Goal: Information Seeking & Learning: Learn about a topic

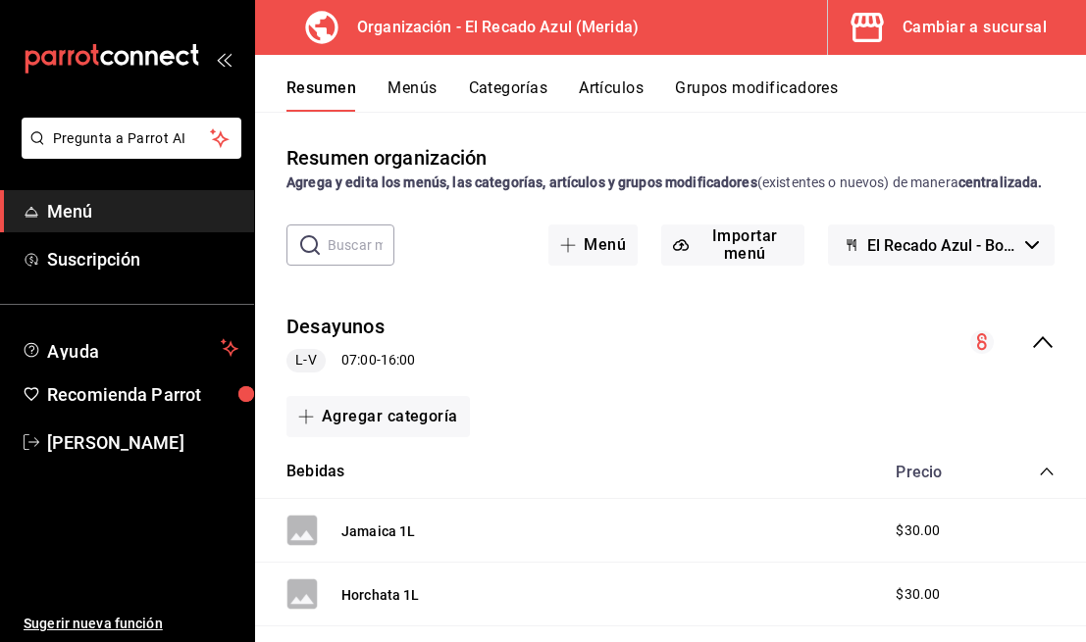
click at [982, 18] on div "Cambiar a sucursal" at bounding box center [974, 27] width 144 height 27
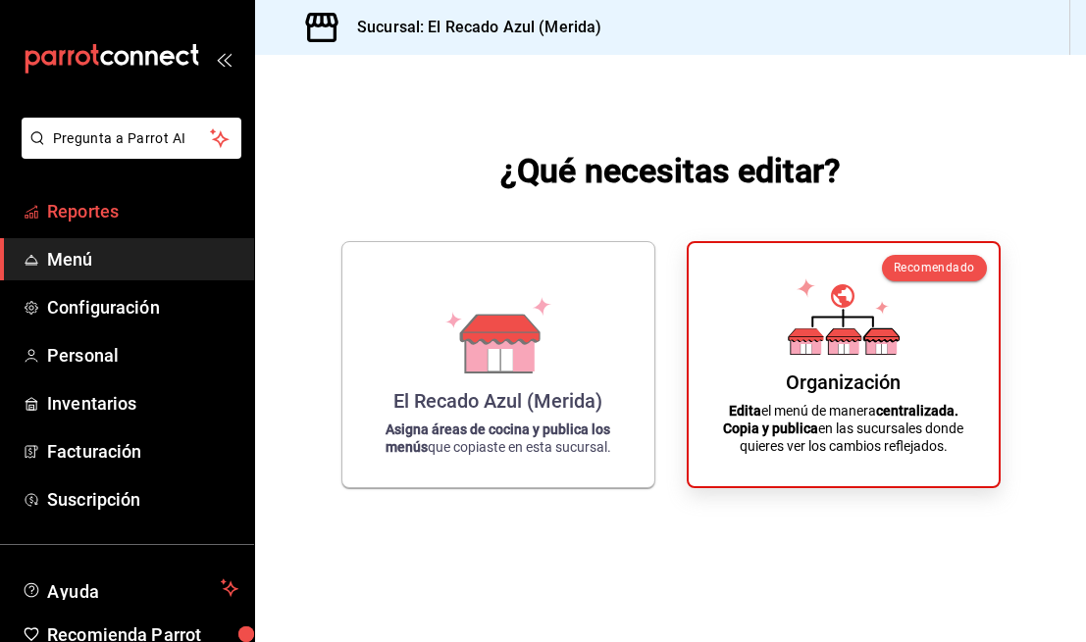
click at [149, 191] on link "Reportes" at bounding box center [127, 211] width 254 height 42
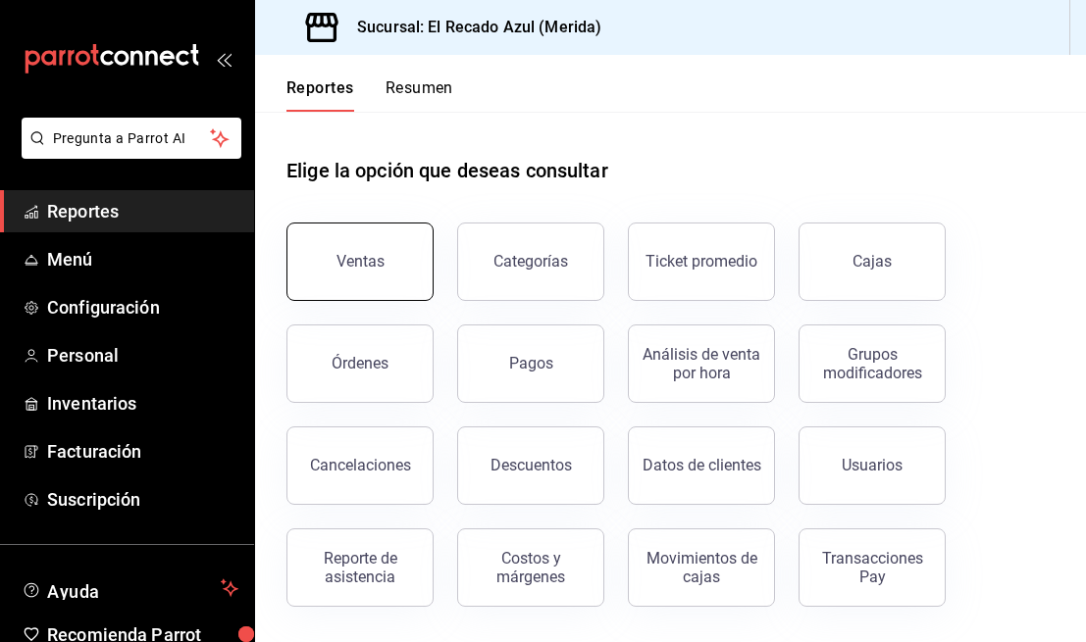
click at [366, 254] on div "Ventas" at bounding box center [360, 261] width 48 height 19
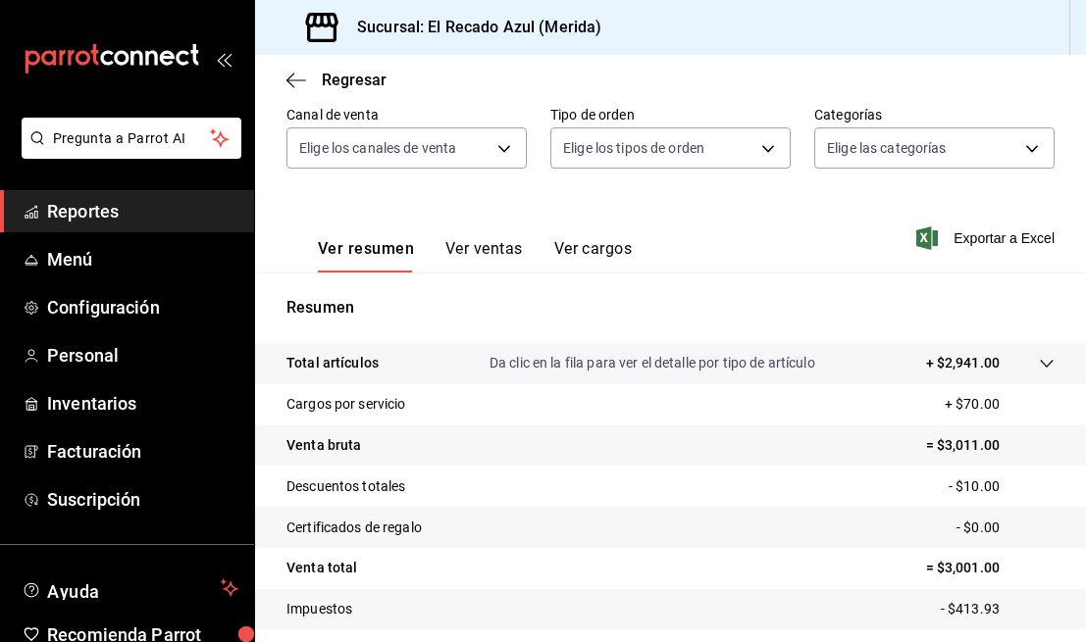
scroll to position [297, 0]
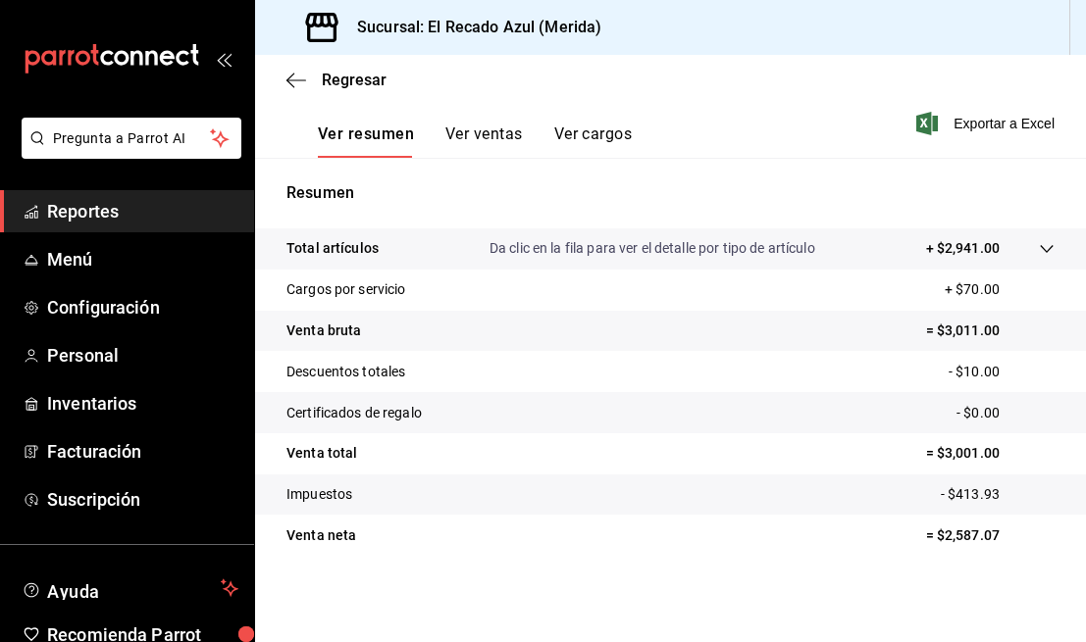
click at [1051, 242] on icon at bounding box center [1047, 249] width 16 height 16
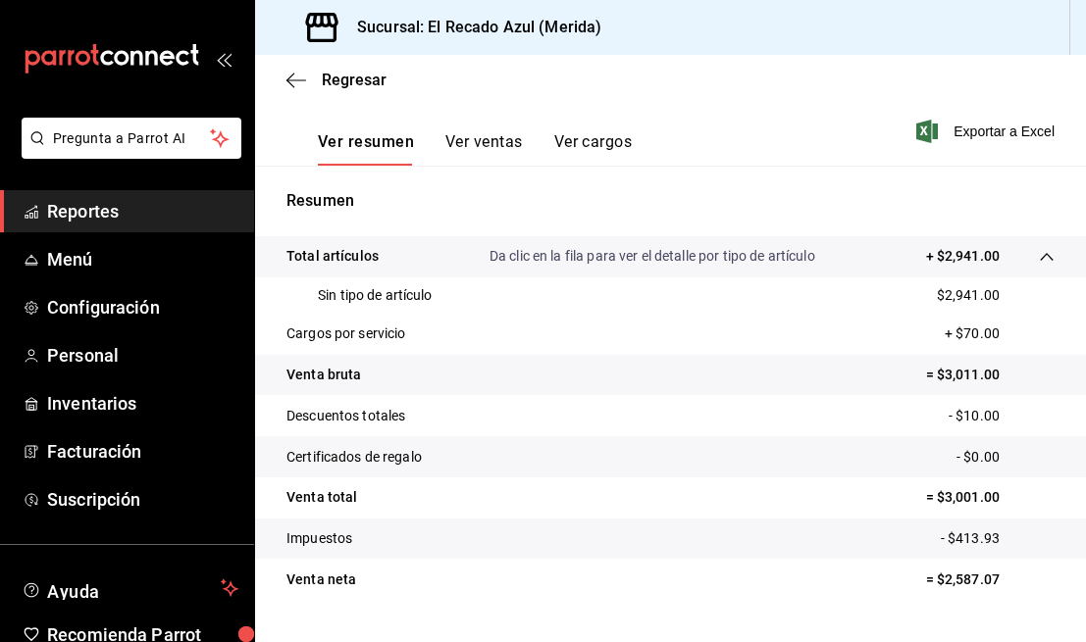
scroll to position [290, 0]
click at [493, 139] on button "Ver ventas" at bounding box center [483, 147] width 77 height 33
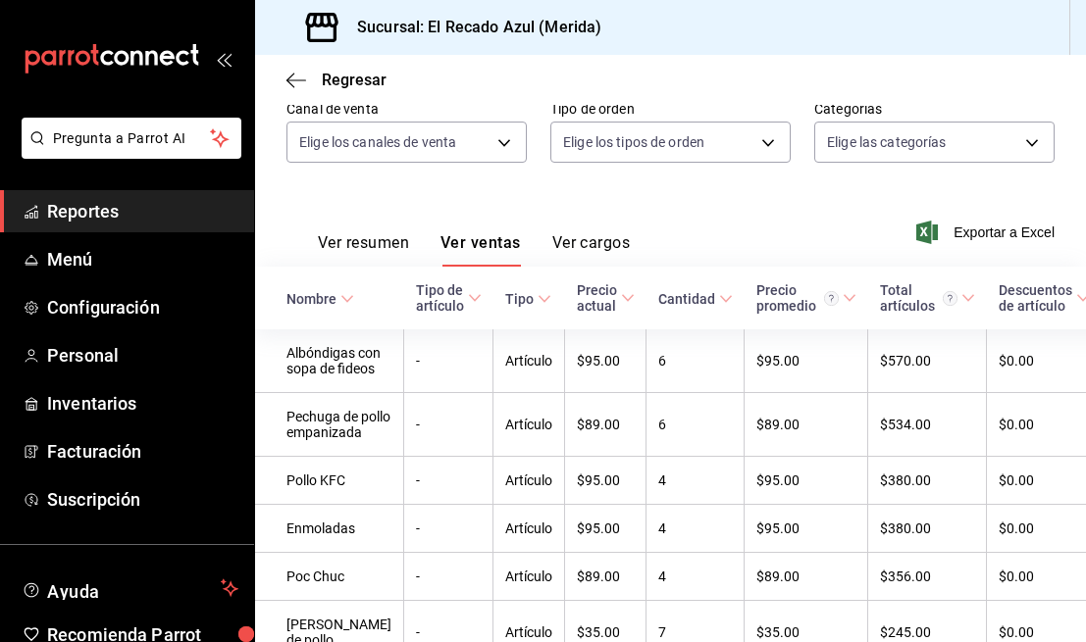
scroll to position [167, 0]
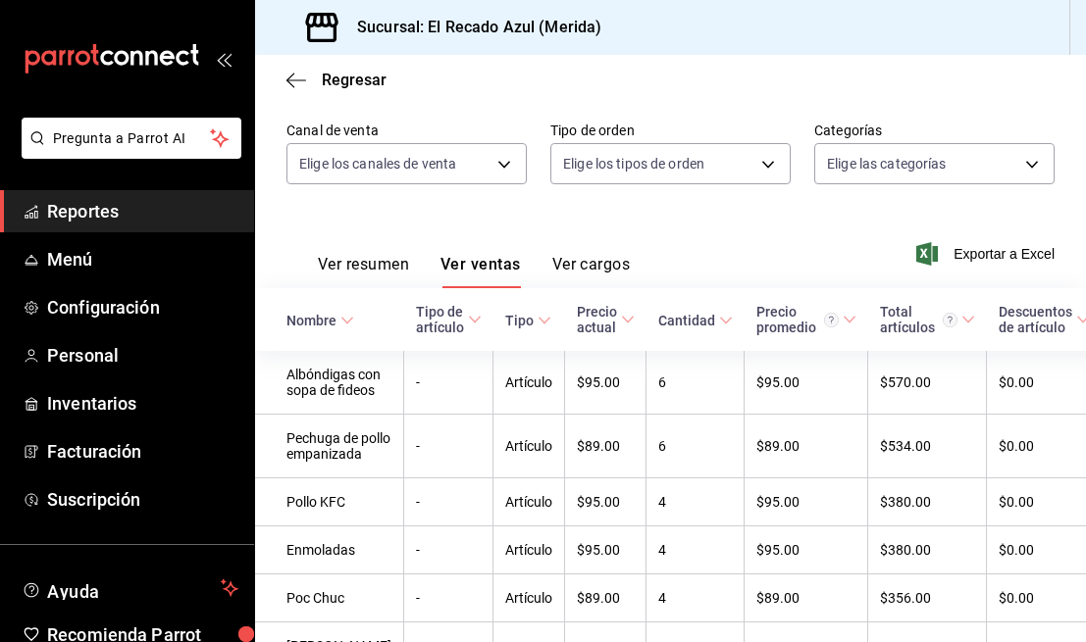
click at [348, 317] on icon at bounding box center [347, 321] width 14 height 14
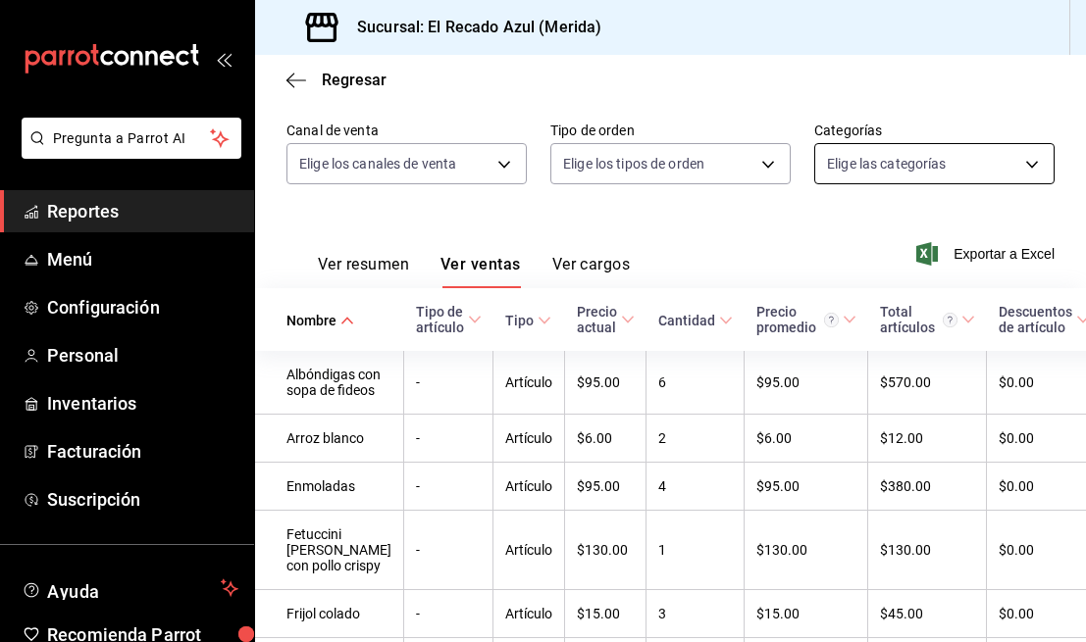
click at [859, 159] on body "Pregunta a Parrot AI Reportes Menú Configuración Personal Inventarios Facturaci…" at bounding box center [543, 321] width 1086 height 642
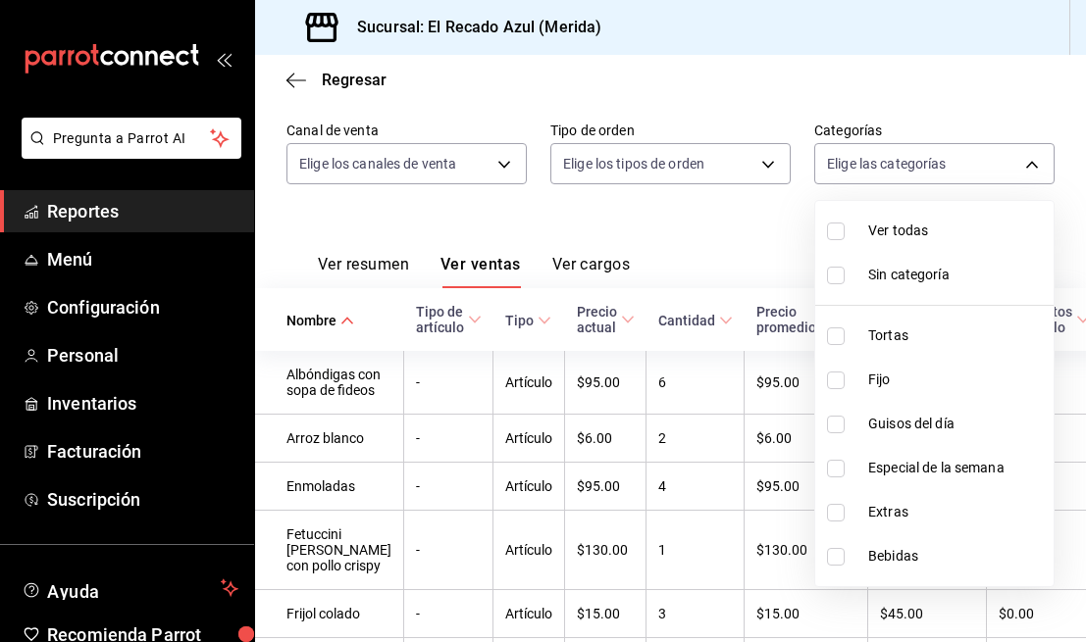
click at [839, 333] on input "checkbox" at bounding box center [836, 337] width 18 height 18
checkbox input "true"
type input "cddaedf4-f15c-4c42-87d3-f50cf5f8b84c"
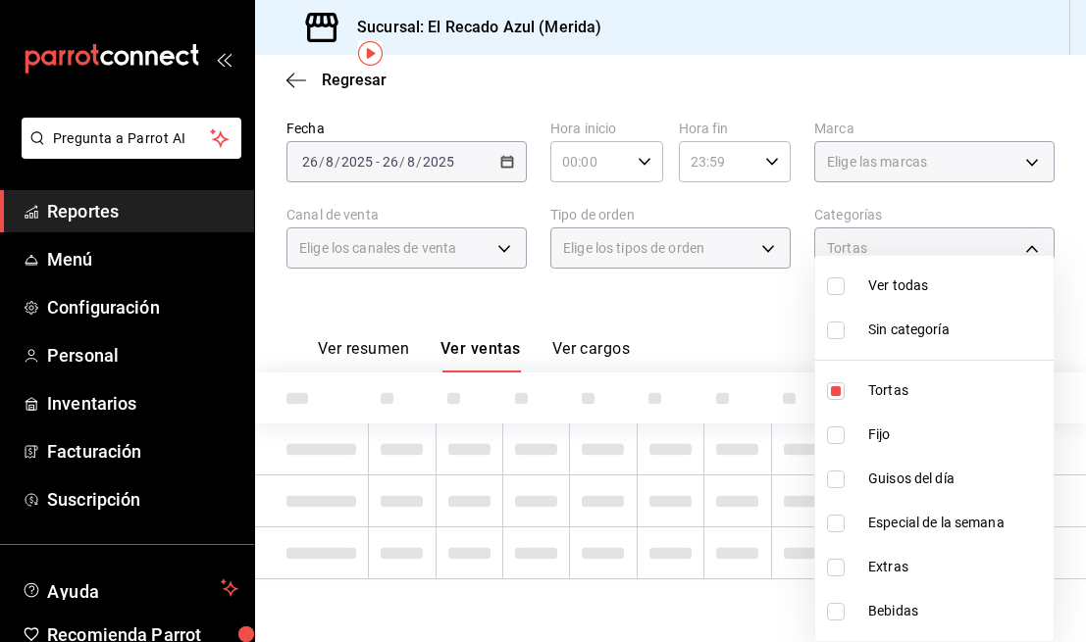
scroll to position [167, 0]
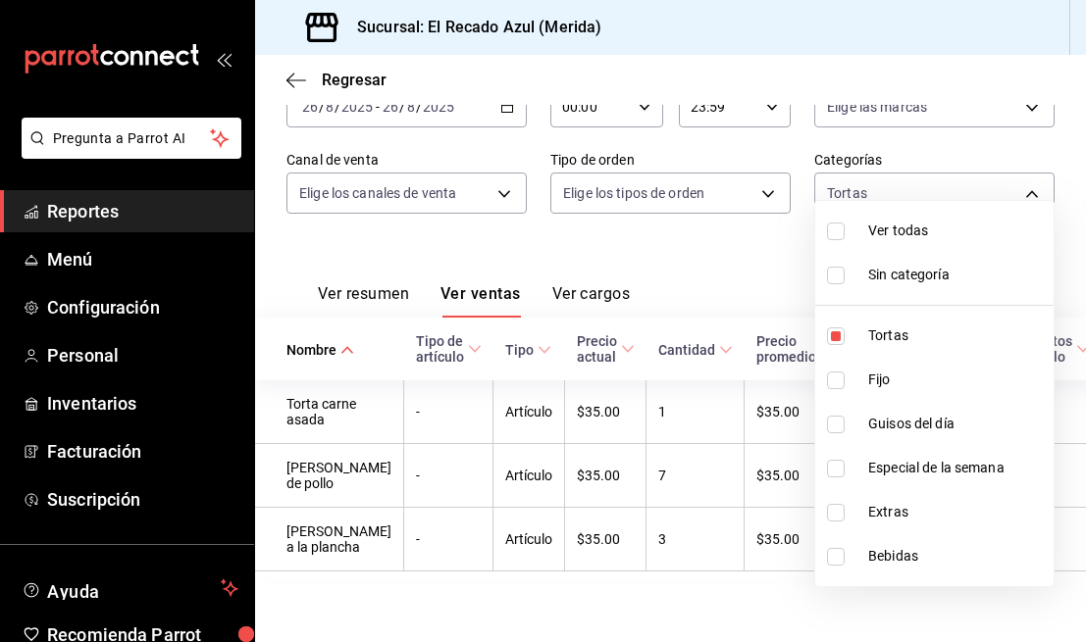
click at [673, 246] on div at bounding box center [543, 321] width 1086 height 642
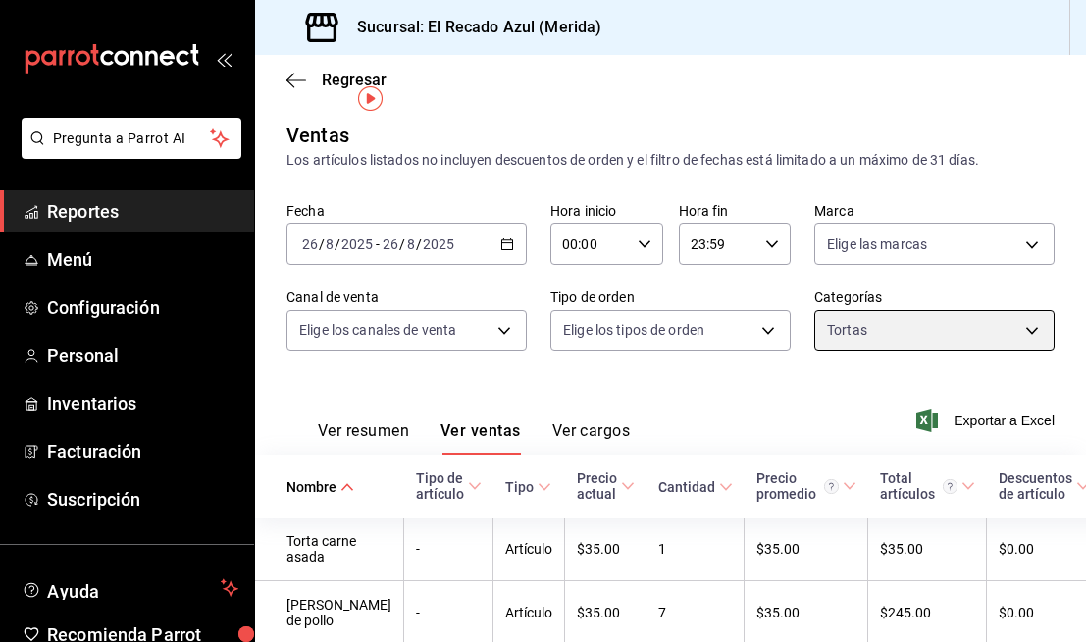
scroll to position [66, 0]
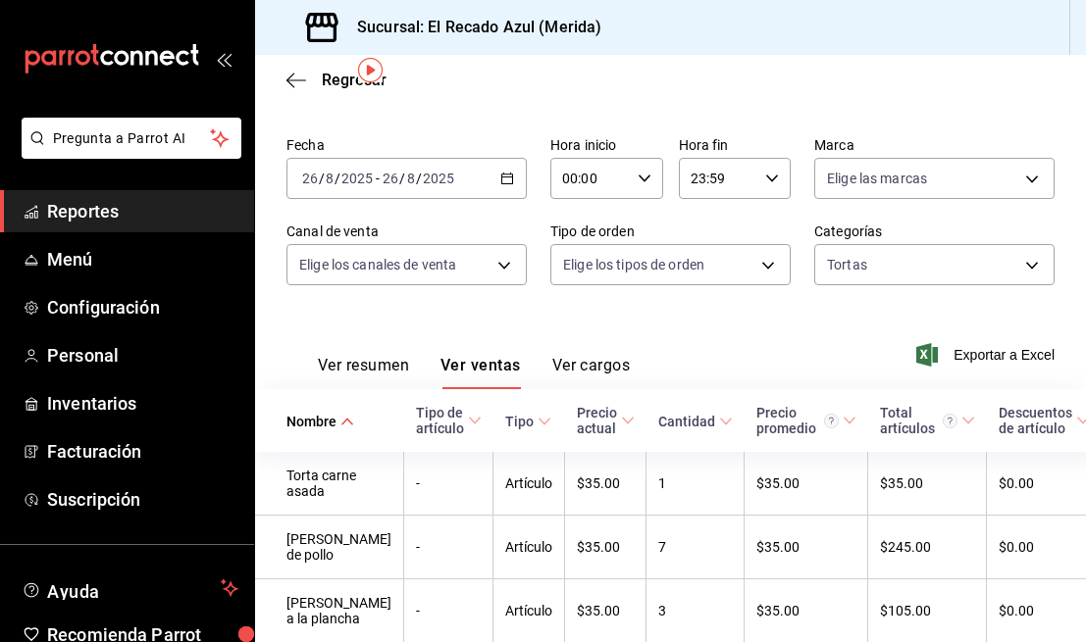
click at [393, 375] on button "Ver resumen" at bounding box center [363, 372] width 91 height 33
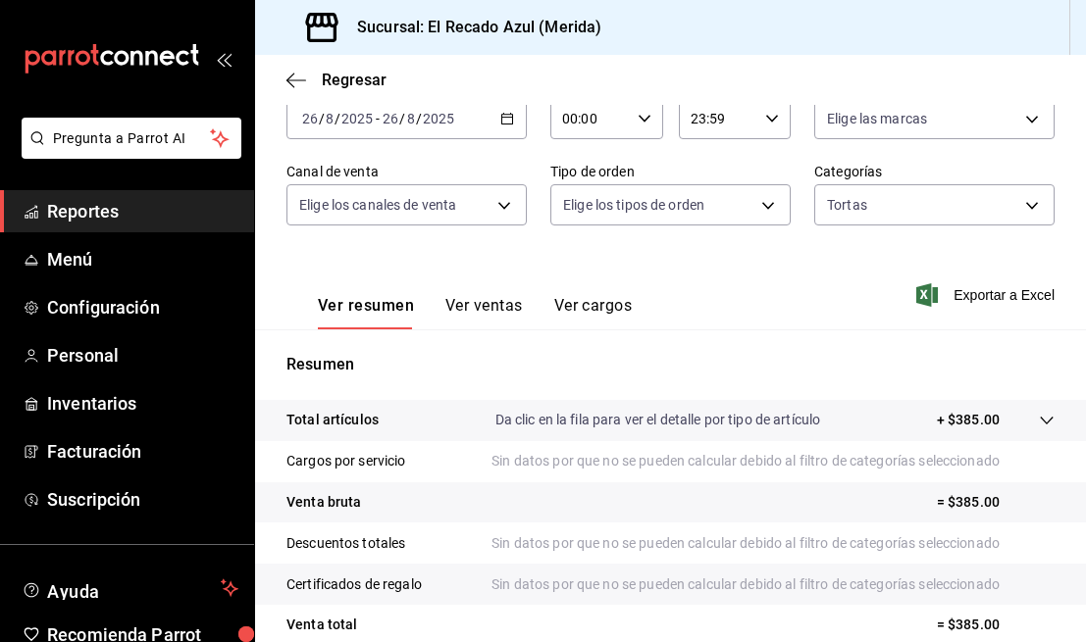
scroll to position [139, 0]
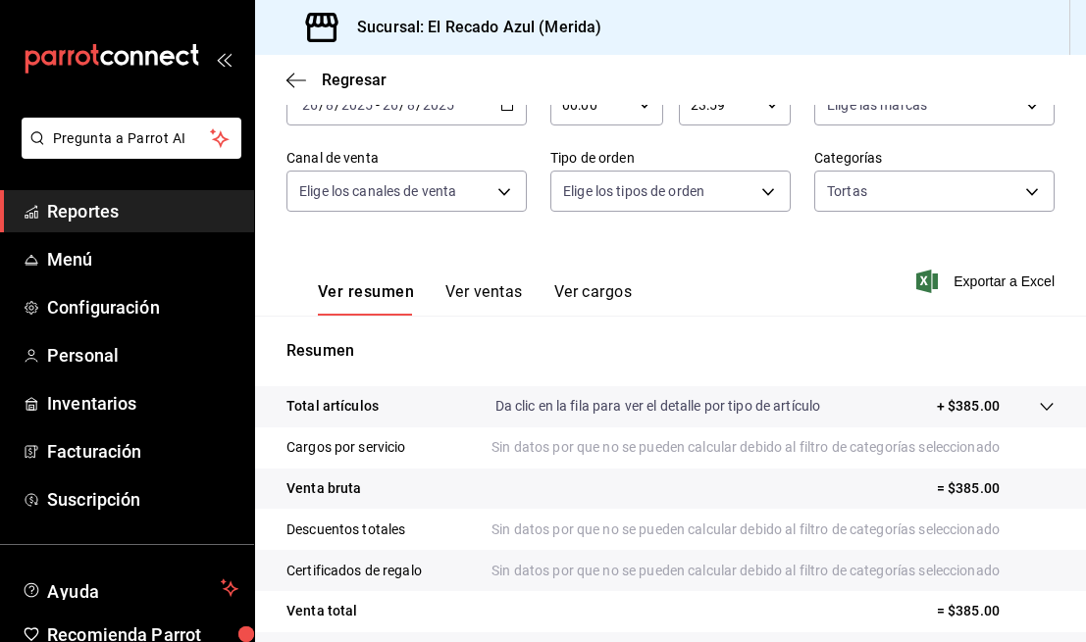
click at [468, 296] on button "Ver ventas" at bounding box center [483, 298] width 77 height 33
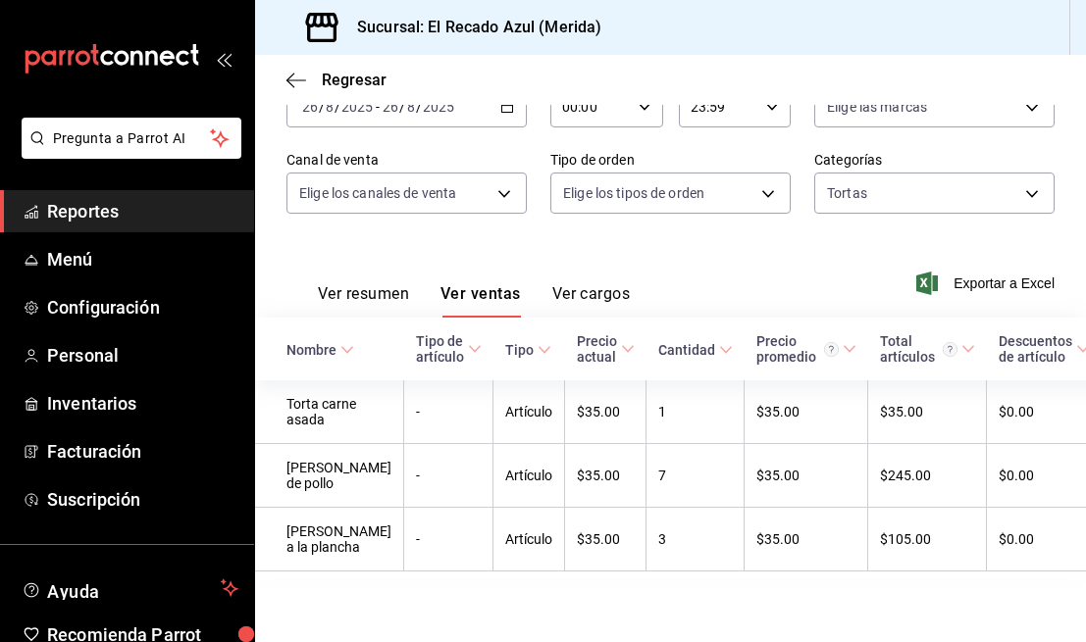
scroll to position [120, 0]
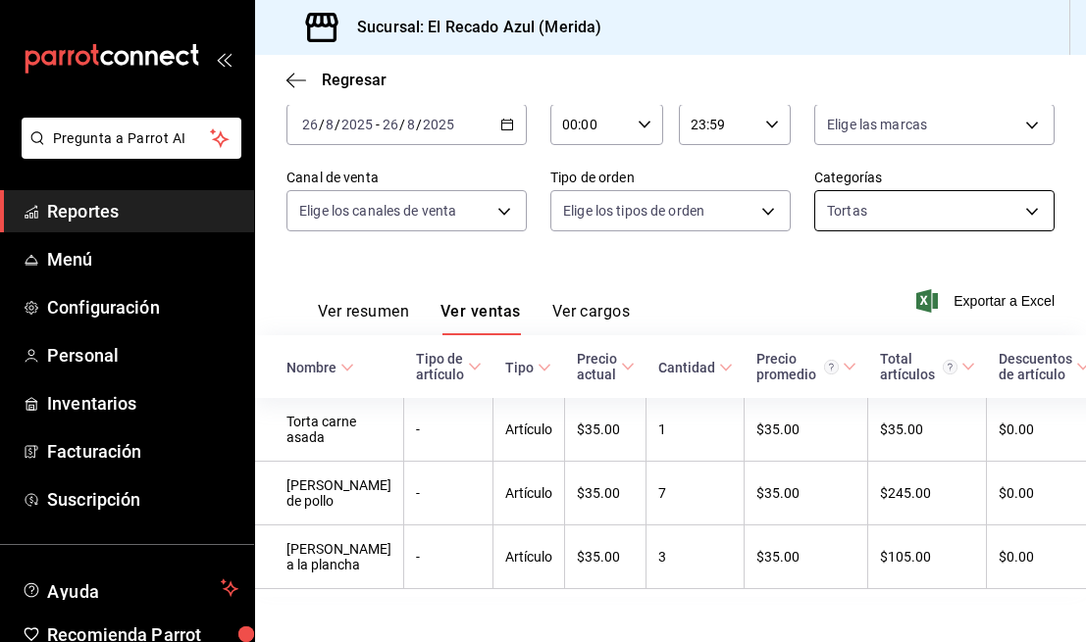
click at [1000, 203] on body "Pregunta a Parrot AI Reportes Menú Configuración Personal Inventarios Facturaci…" at bounding box center [543, 321] width 1086 height 642
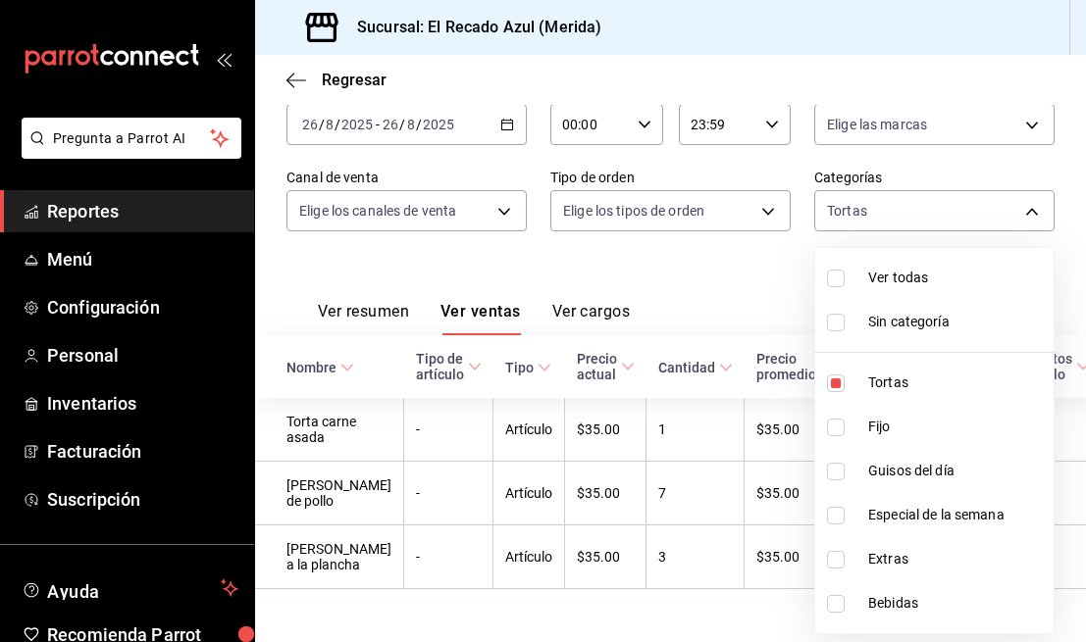
click at [832, 431] on input "checkbox" at bounding box center [836, 428] width 18 height 18
checkbox input "true"
type input "cddaedf4-f15c-4c42-87d3-f50cf5f8b84c,a7831855-3bdb-4702-9fc6-726326d43bee"
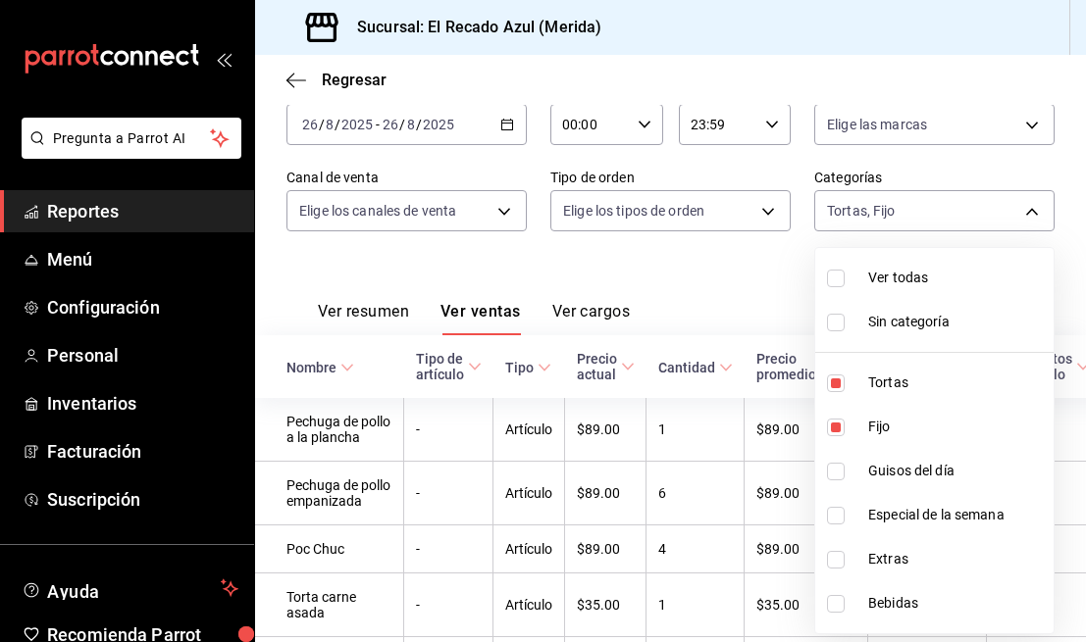
click at [833, 478] on input "checkbox" at bounding box center [836, 472] width 18 height 18
checkbox input "true"
type input "cddaedf4-f15c-4c42-87d3-f50cf5f8b84c,a7831855-3bdb-4702-9fc6-726326d43bee,13bcb…"
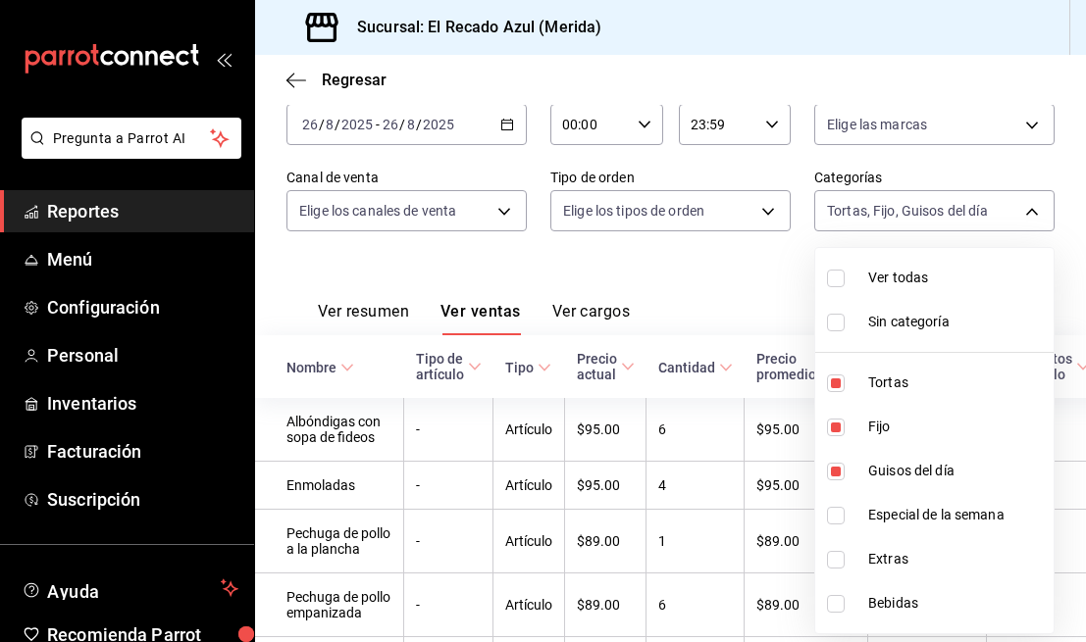
click at [835, 516] on input "checkbox" at bounding box center [836, 516] width 18 height 18
checkbox input "true"
type input "cddaedf4-f15c-4c42-87d3-f50cf5f8b84c,a7831855-3bdb-4702-9fc6-726326d43bee,13bcb…"
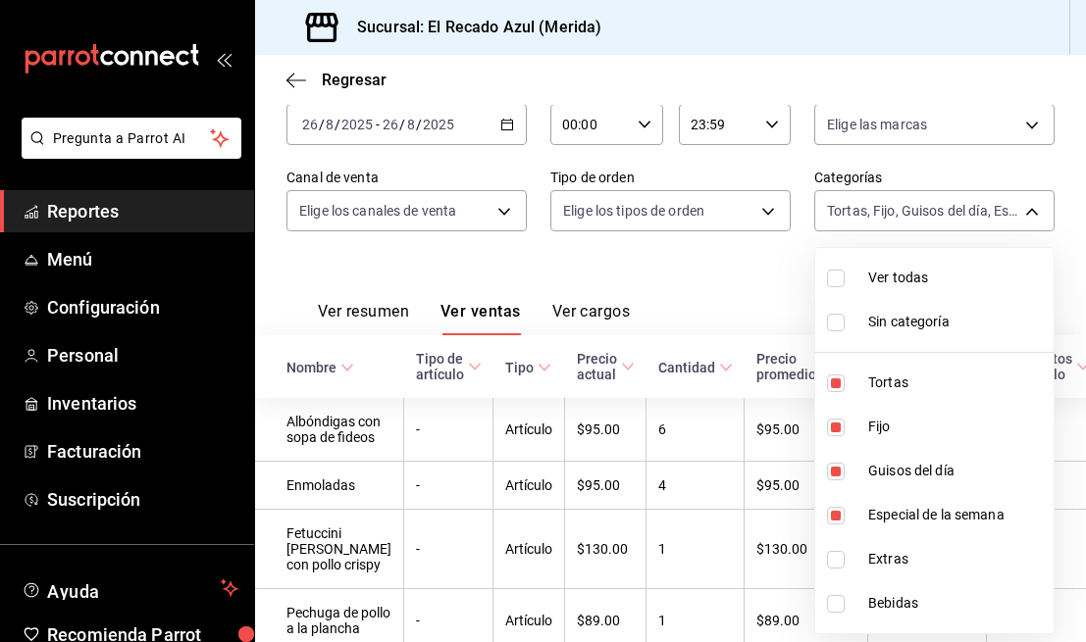
click at [834, 389] on input "checkbox" at bounding box center [836, 384] width 18 height 18
checkbox input "false"
type input "a7831855-3bdb-4702-9fc6-726326d43bee,13bcb92e-1a83-413e-a7fd-17f400a31821,20bc0…"
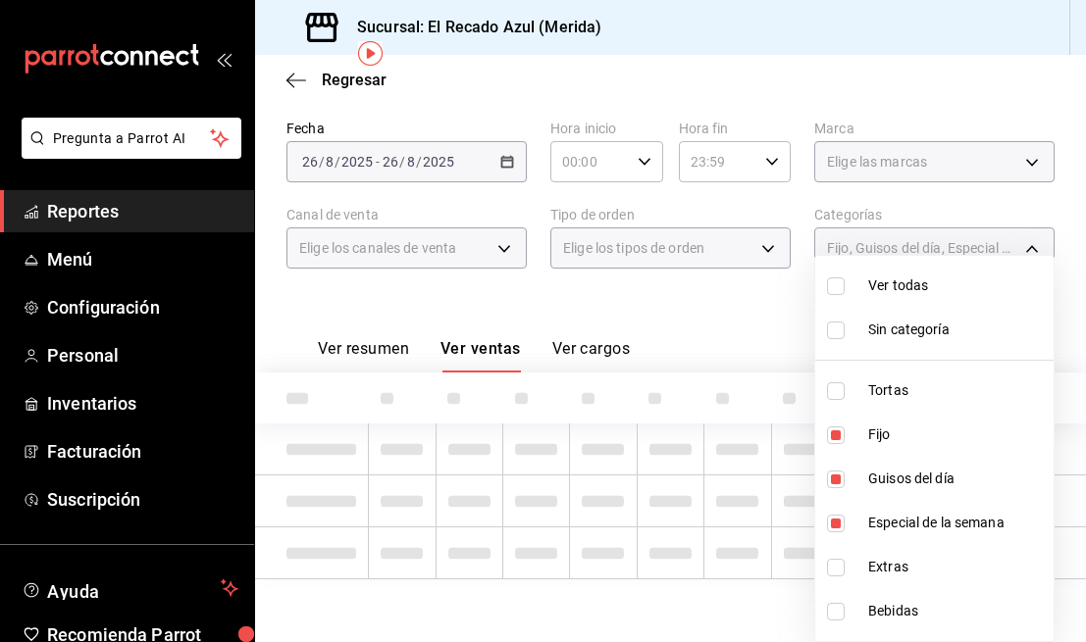
scroll to position [120, 0]
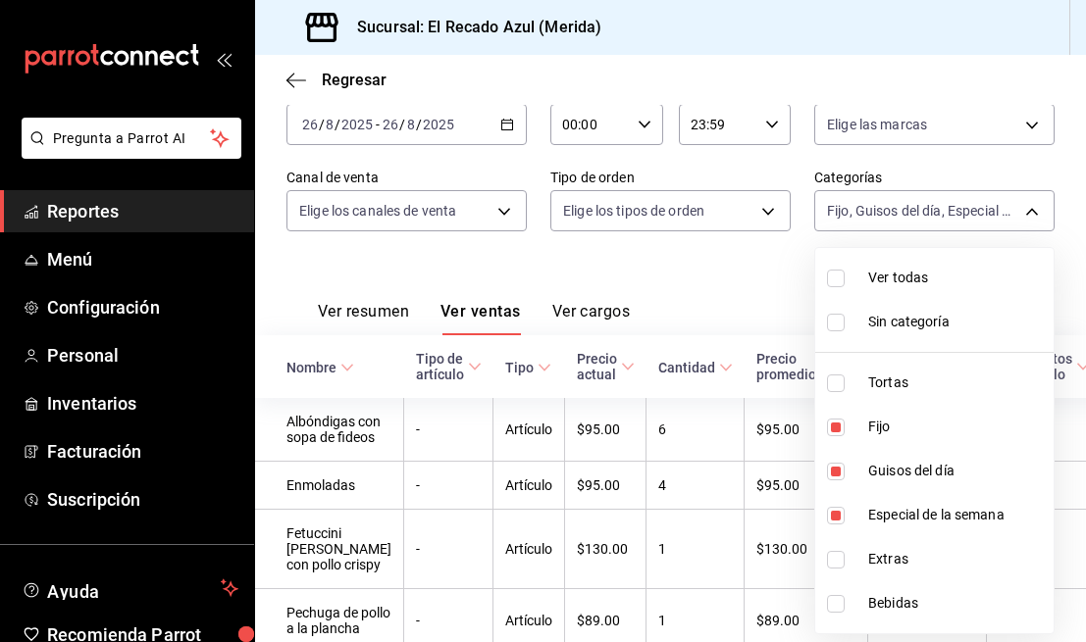
click at [771, 274] on div at bounding box center [543, 321] width 1086 height 642
click at [957, 207] on body "Pregunta a Parrot AI Reportes Menú Configuración Personal Inventarios Facturaci…" at bounding box center [543, 321] width 1086 height 642
click at [981, 205] on div at bounding box center [543, 321] width 1086 height 642
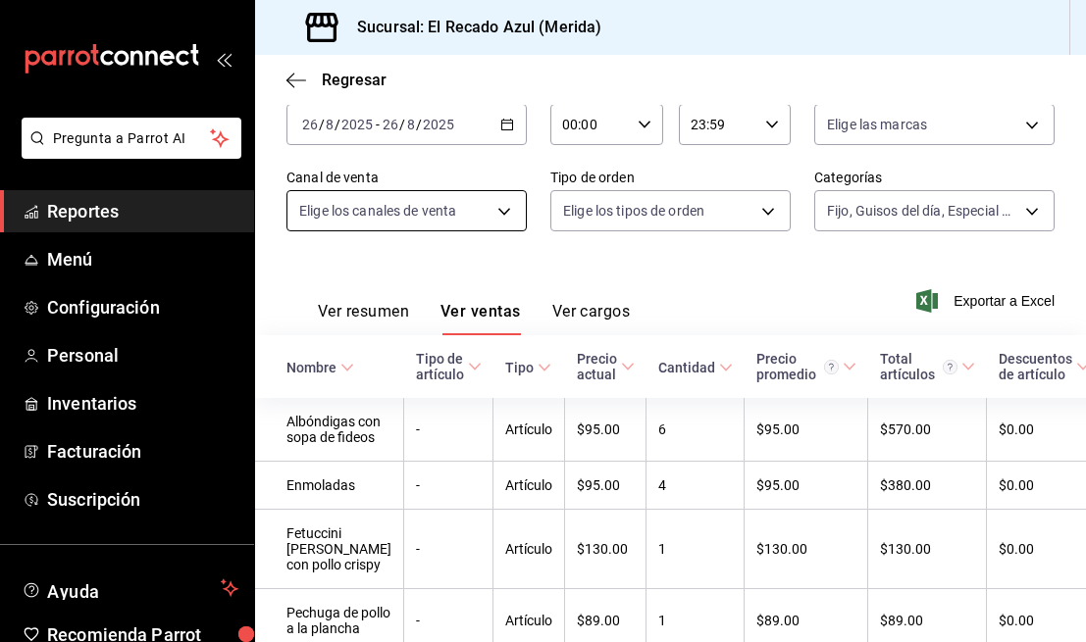
click at [477, 211] on body "Pregunta a Parrot AI Reportes Menú Configuración Personal Inventarios Facturaci…" at bounding box center [543, 321] width 1086 height 642
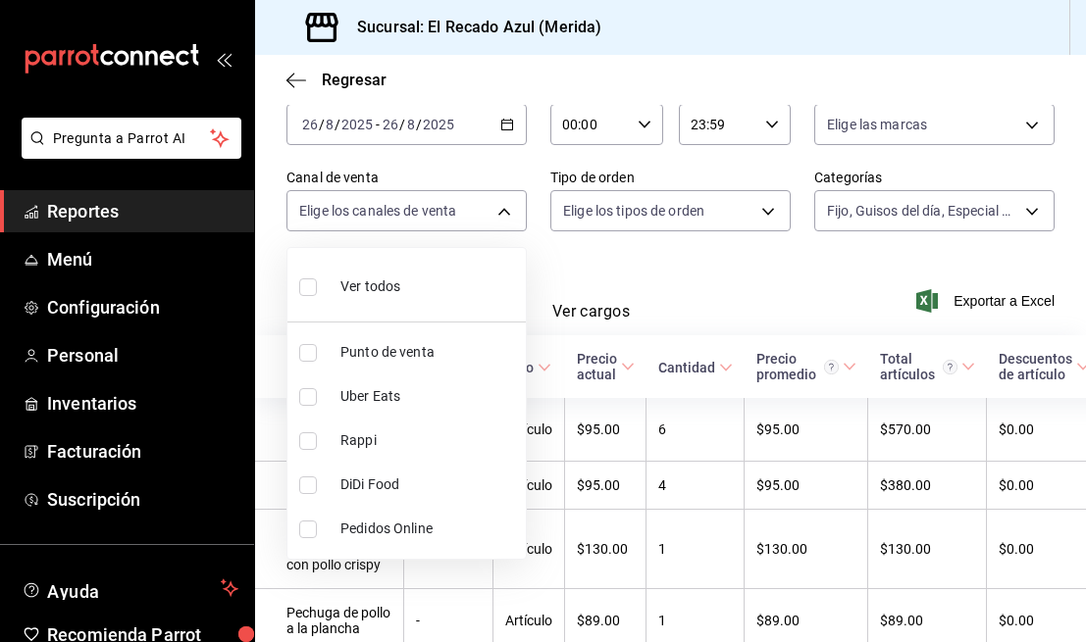
click at [664, 275] on div at bounding box center [543, 321] width 1086 height 642
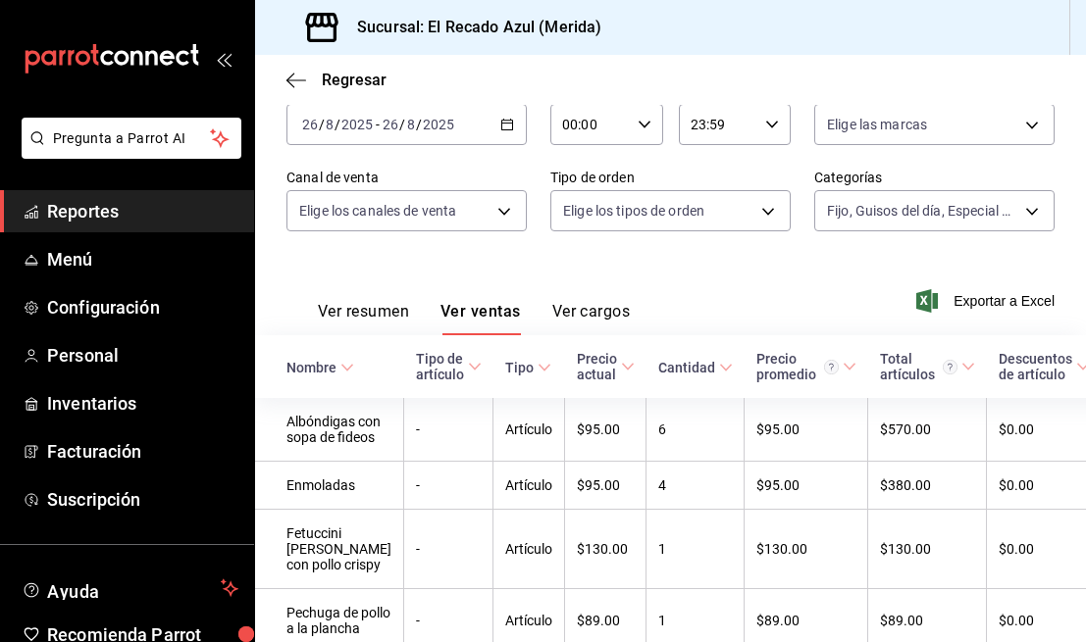
click at [378, 321] on button "Ver resumen" at bounding box center [363, 318] width 91 height 33
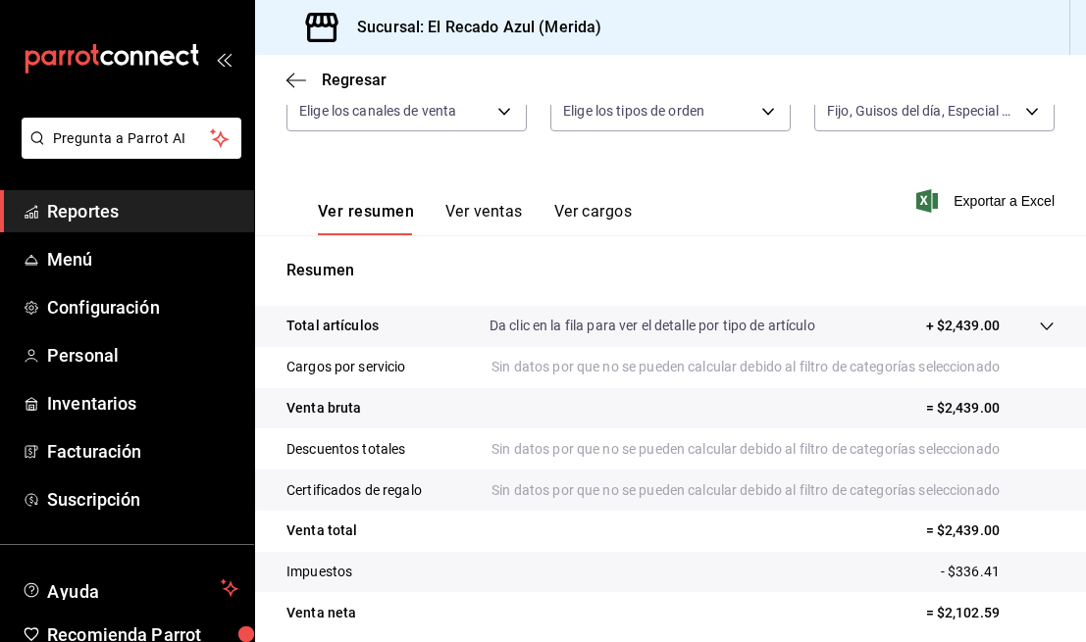
scroll to position [221, 0]
click at [509, 214] on button "Ver ventas" at bounding box center [483, 217] width 77 height 33
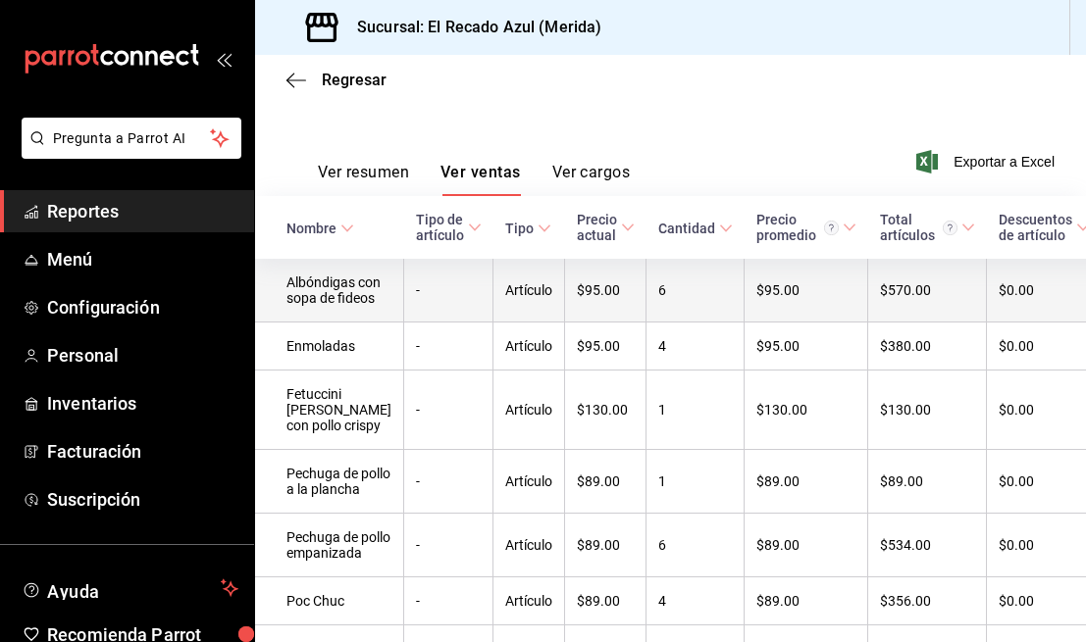
scroll to position [264, 0]
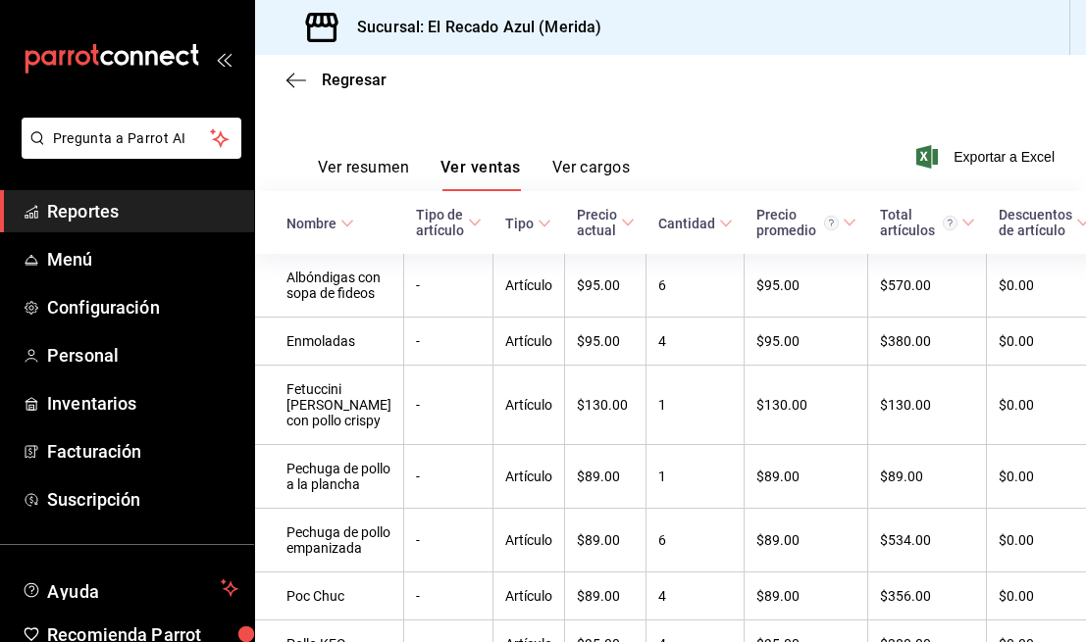
click at [349, 169] on button "Ver resumen" at bounding box center [363, 174] width 91 height 33
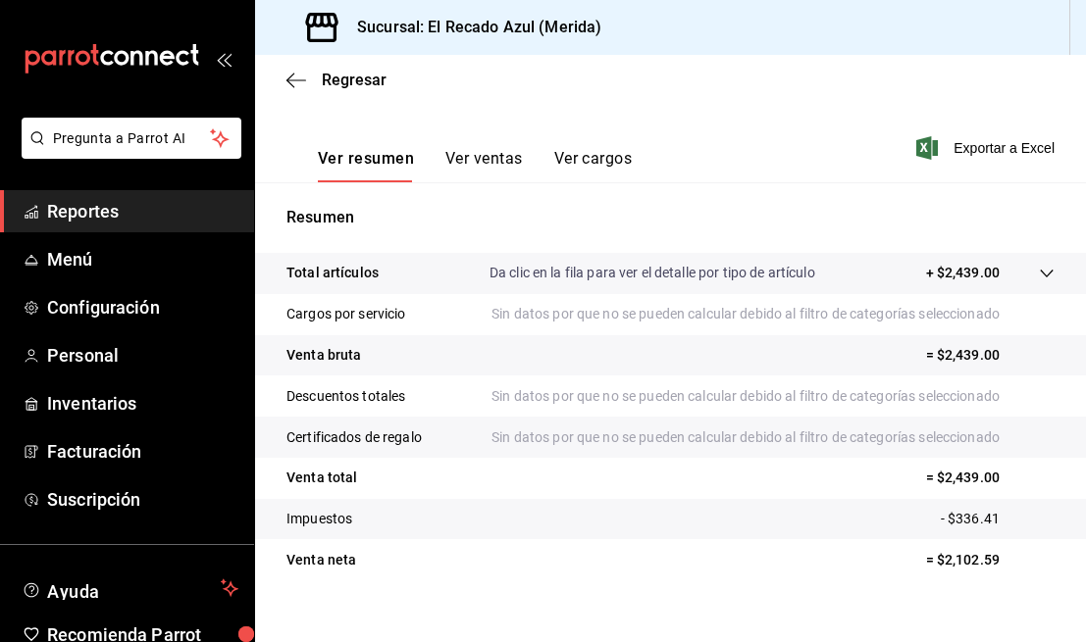
scroll to position [286, 0]
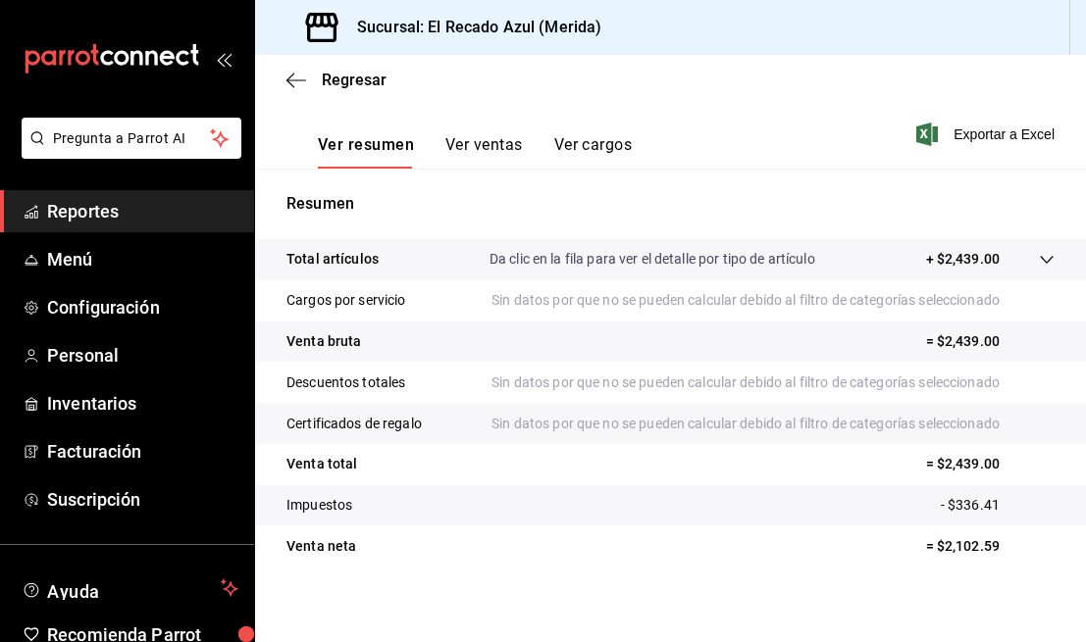
click at [481, 154] on button "Ver ventas" at bounding box center [483, 151] width 77 height 33
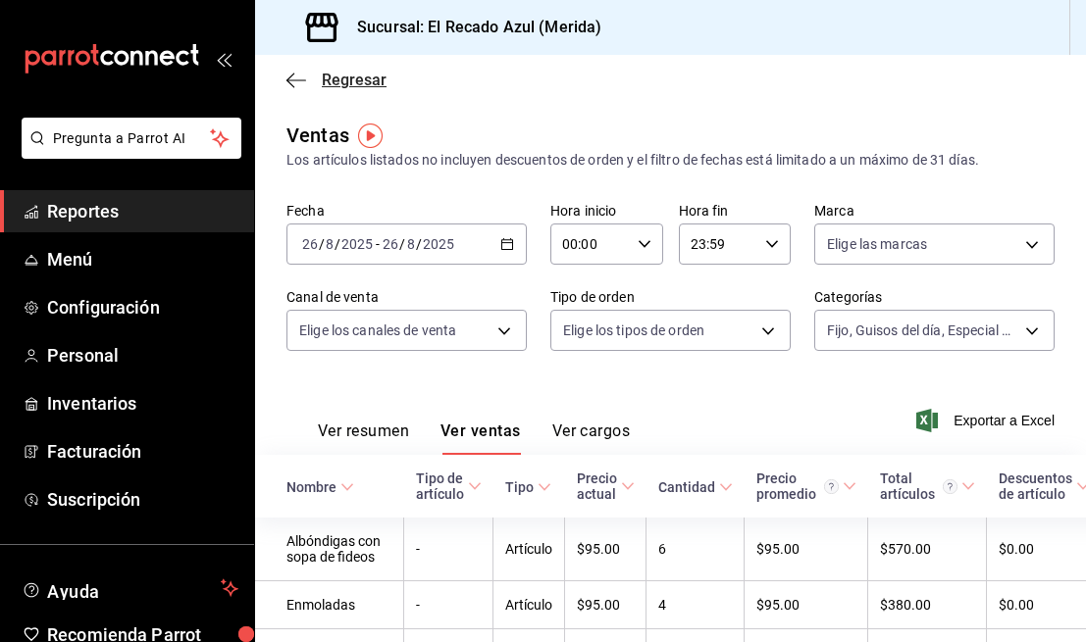
click at [294, 73] on icon "button" at bounding box center [296, 81] width 20 height 18
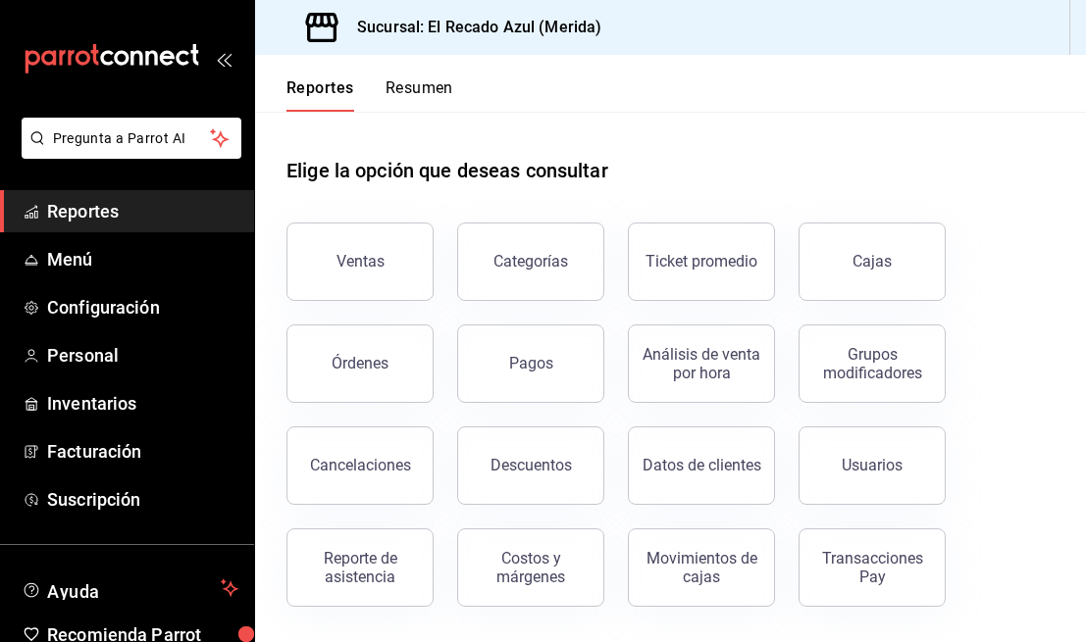
click at [430, 91] on button "Resumen" at bounding box center [419, 94] width 68 height 33
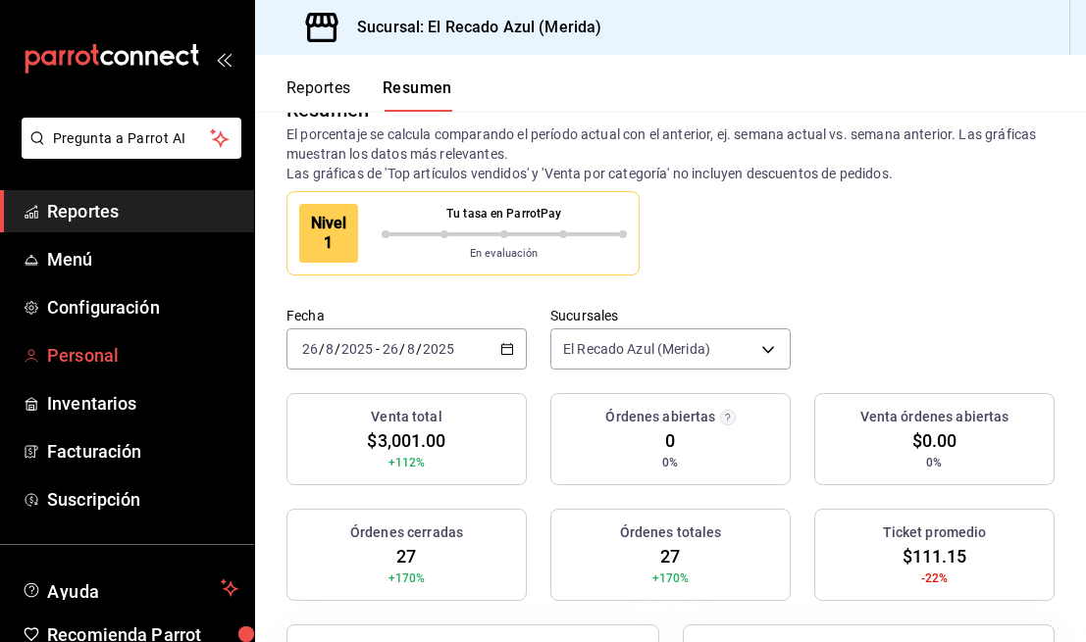
scroll to position [25, 0]
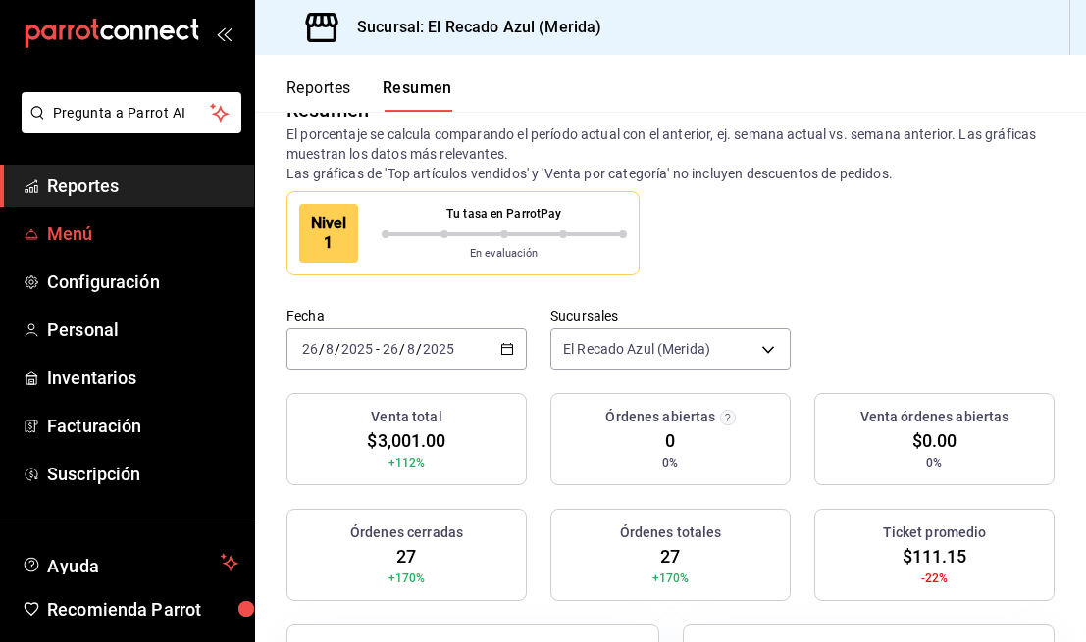
click at [138, 232] on span "Menú" at bounding box center [142, 234] width 191 height 26
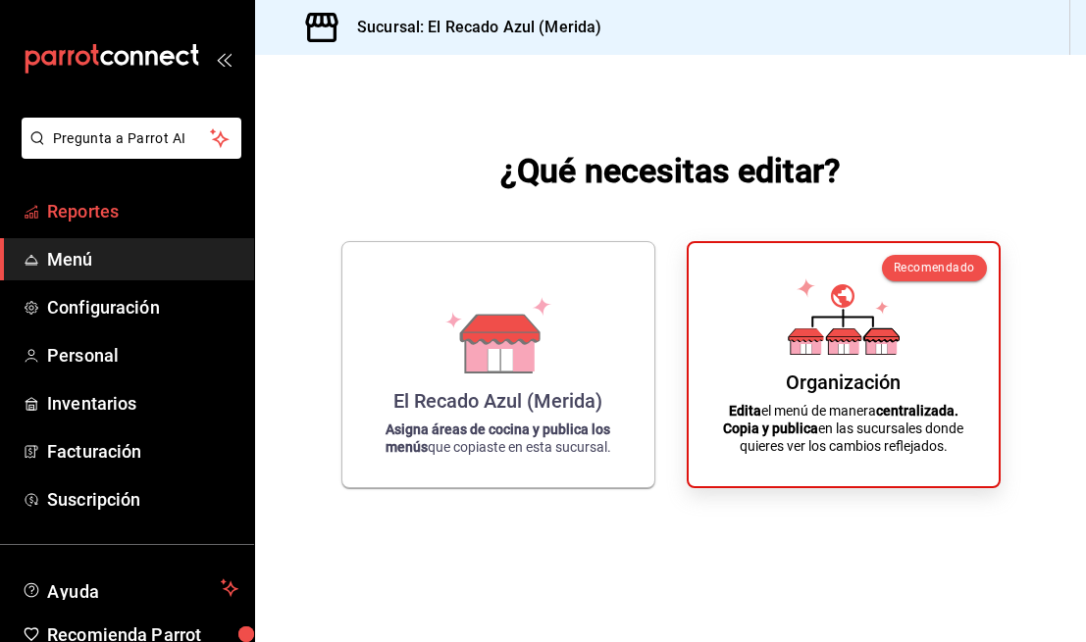
click at [128, 222] on span "Reportes" at bounding box center [142, 211] width 191 height 26
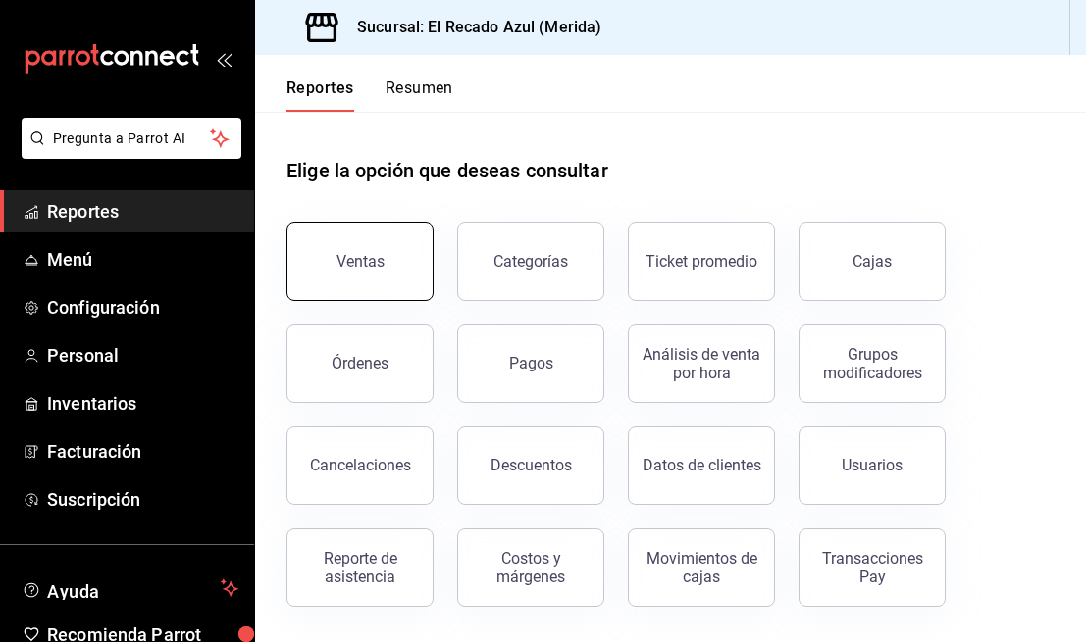
click at [372, 259] on div "Ventas" at bounding box center [360, 261] width 48 height 19
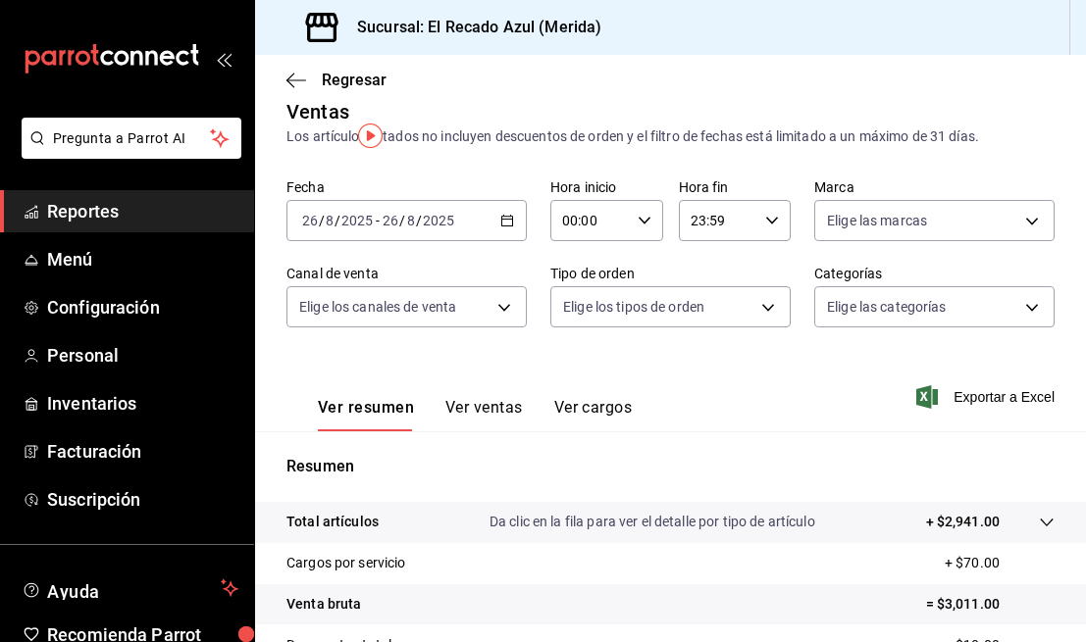
scroll to position [25, 0]
click at [483, 318] on body "Pregunta a Parrot AI Reportes Menú Configuración Personal Inventarios Facturaci…" at bounding box center [543, 321] width 1086 height 642
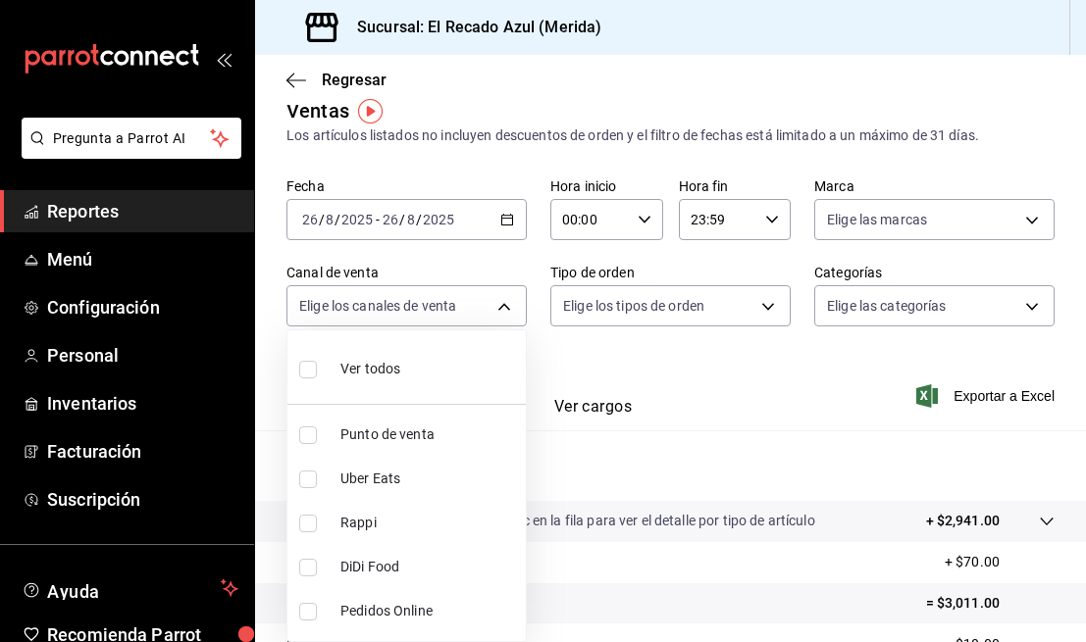
click at [888, 308] on div at bounding box center [543, 321] width 1086 height 642
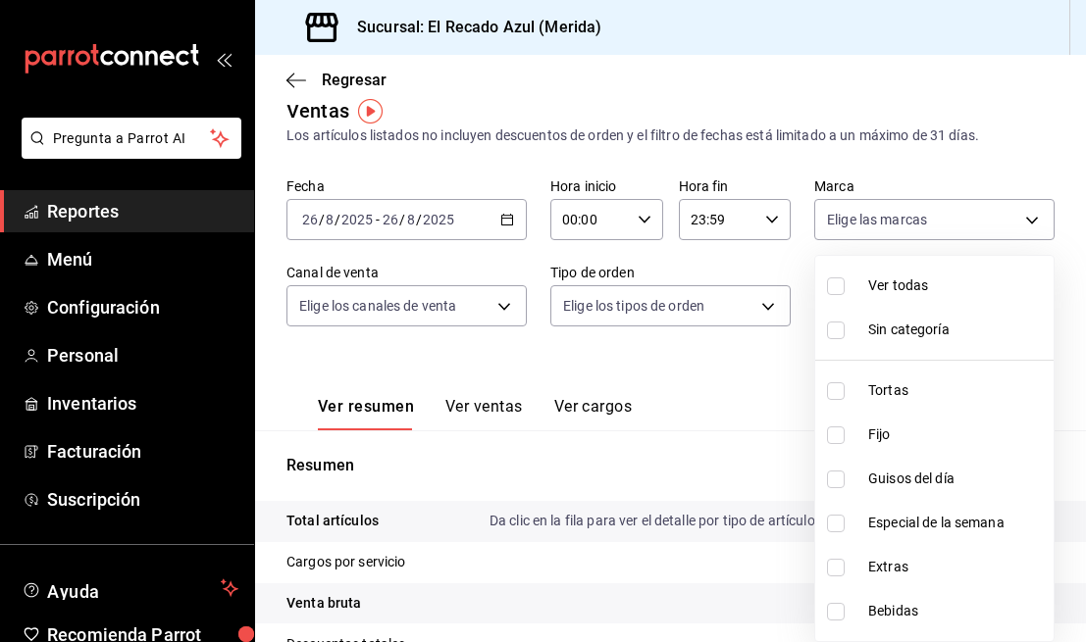
click at [888, 308] on body "Pregunta a Parrot AI Reportes Menú Configuración Personal Inventarios Facturaci…" at bounding box center [543, 321] width 1086 height 642
click at [840, 611] on input "checkbox" at bounding box center [836, 612] width 18 height 18
checkbox input "true"
type input "7bfb7413-6e28-41a0-876f-9044619efe8d"
click at [719, 507] on div at bounding box center [543, 321] width 1086 height 642
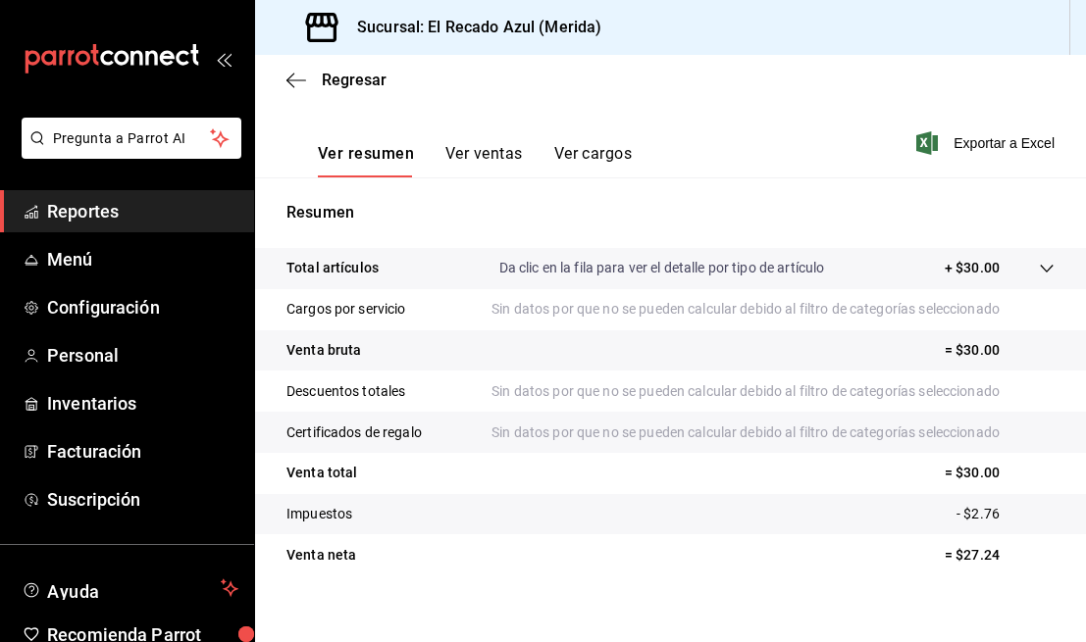
scroll to position [297, 0]
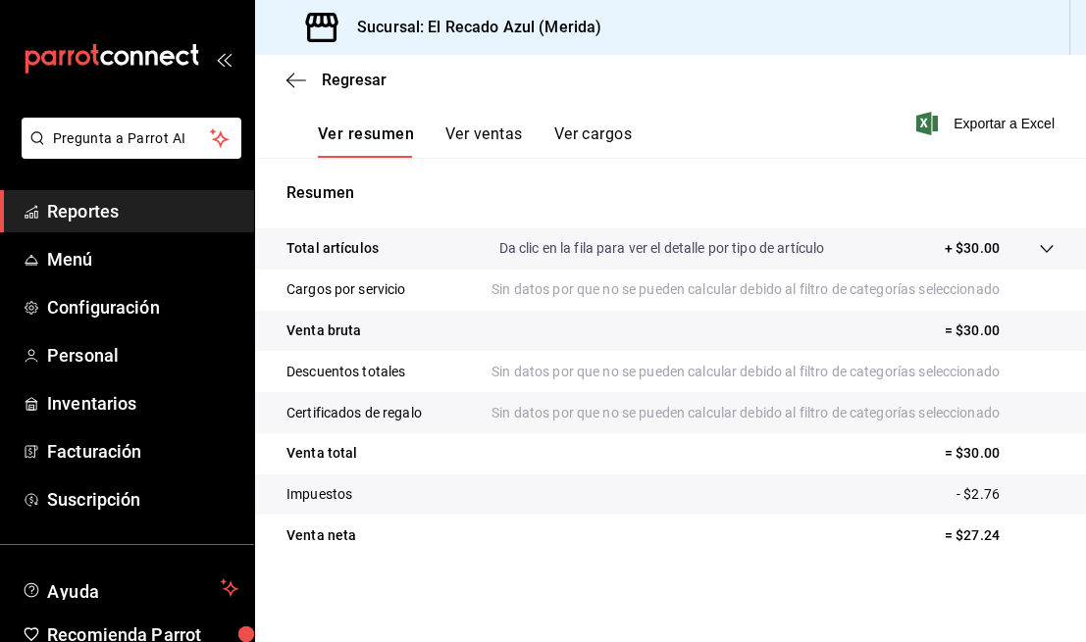
click at [476, 139] on button "Ver ventas" at bounding box center [483, 141] width 77 height 33
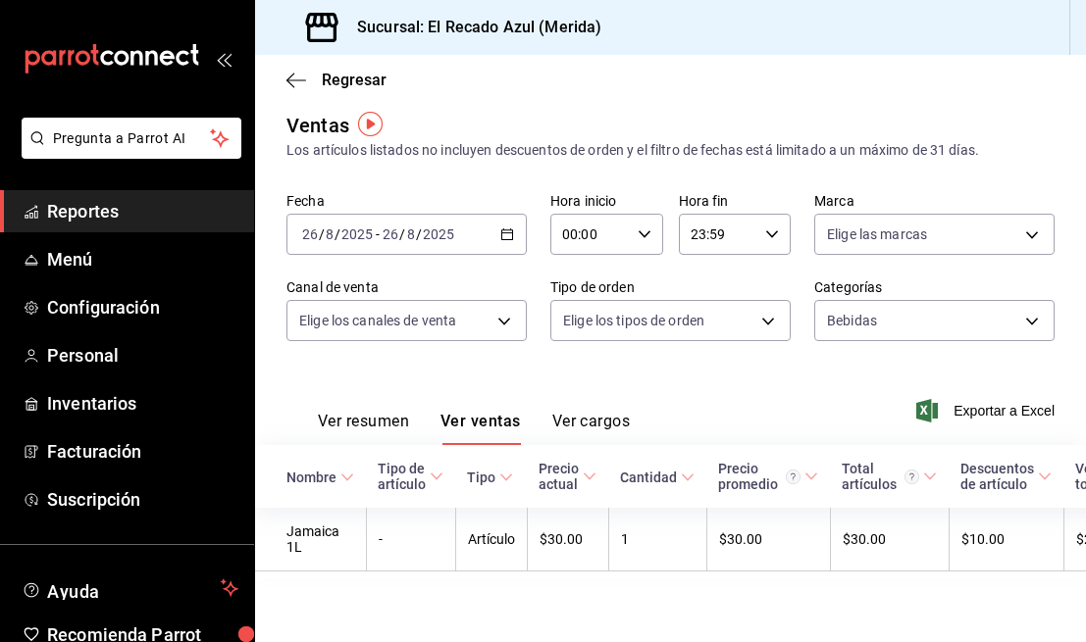
scroll to position [12, 0]
click at [972, 314] on body "Pregunta a Parrot AI Reportes Menú Configuración Personal Inventarios Facturaci…" at bounding box center [543, 321] width 1086 height 642
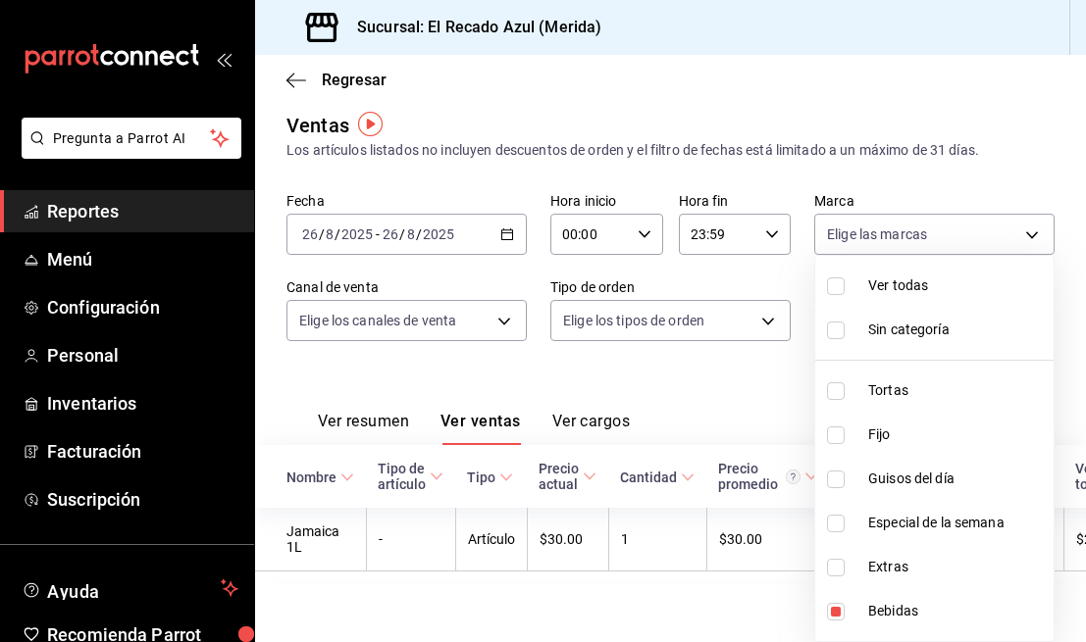
click at [836, 559] on input "checkbox" at bounding box center [836, 568] width 18 height 18
checkbox input "true"
type input "7bfb7413-6e28-41a0-876f-9044619efe8d,d6317b1c-ff53-41b5-8696-cf89c697b0c8"
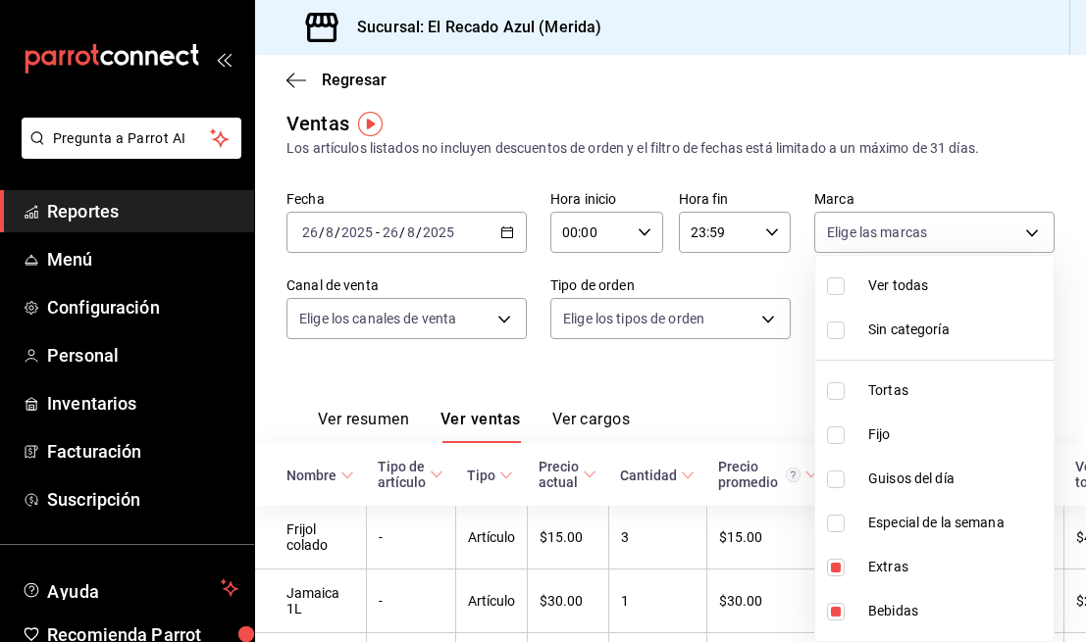
click at [841, 605] on input "checkbox" at bounding box center [836, 612] width 18 height 18
checkbox input "false"
type input "d6317b1c-ff53-41b5-8696-cf89c697b0c8"
click at [687, 374] on div at bounding box center [543, 321] width 1086 height 642
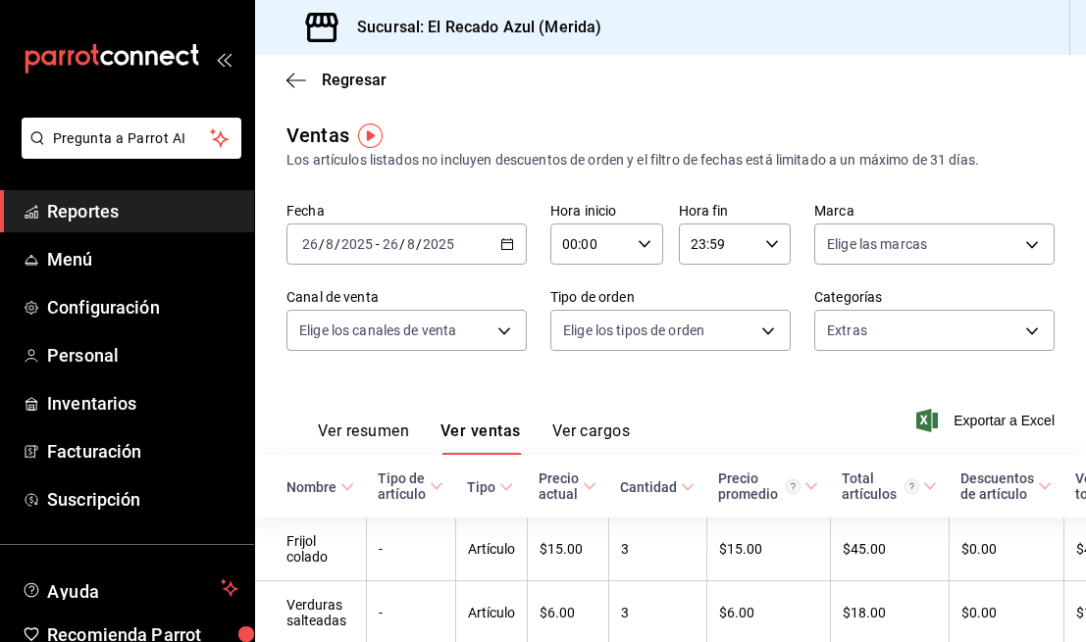
click at [363, 441] on button "Ver resumen" at bounding box center [363, 438] width 91 height 33
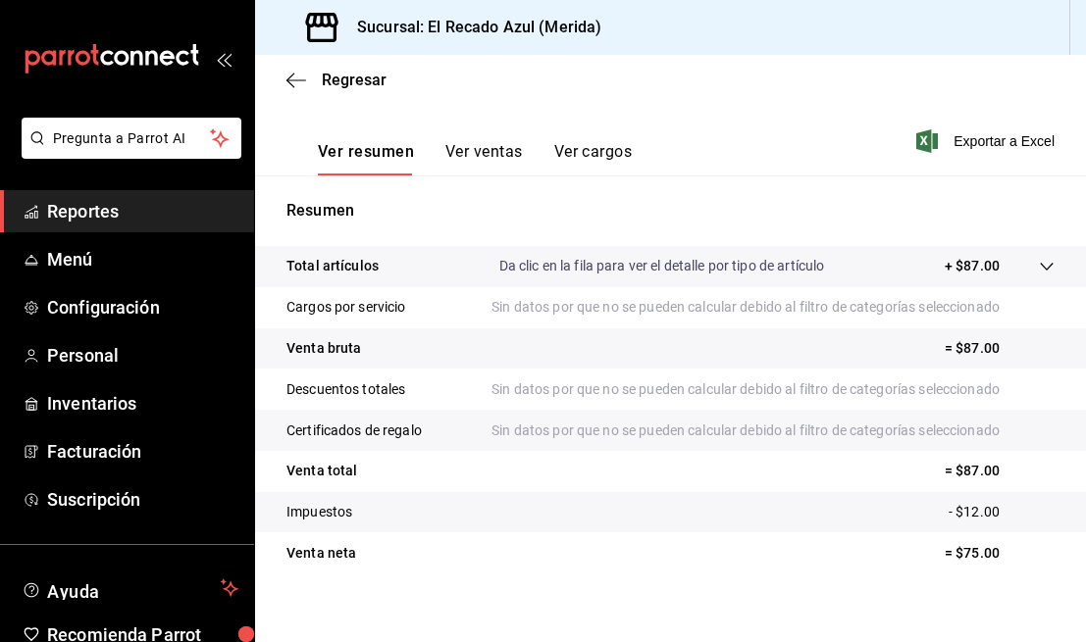
scroll to position [297, 0]
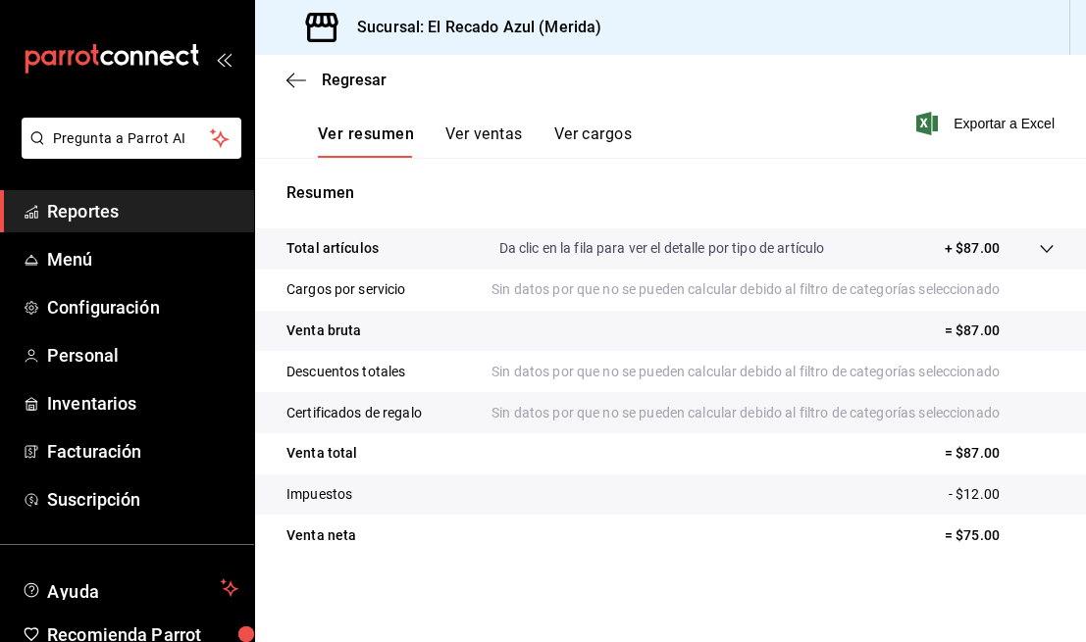
click at [500, 138] on button "Ver ventas" at bounding box center [483, 141] width 77 height 33
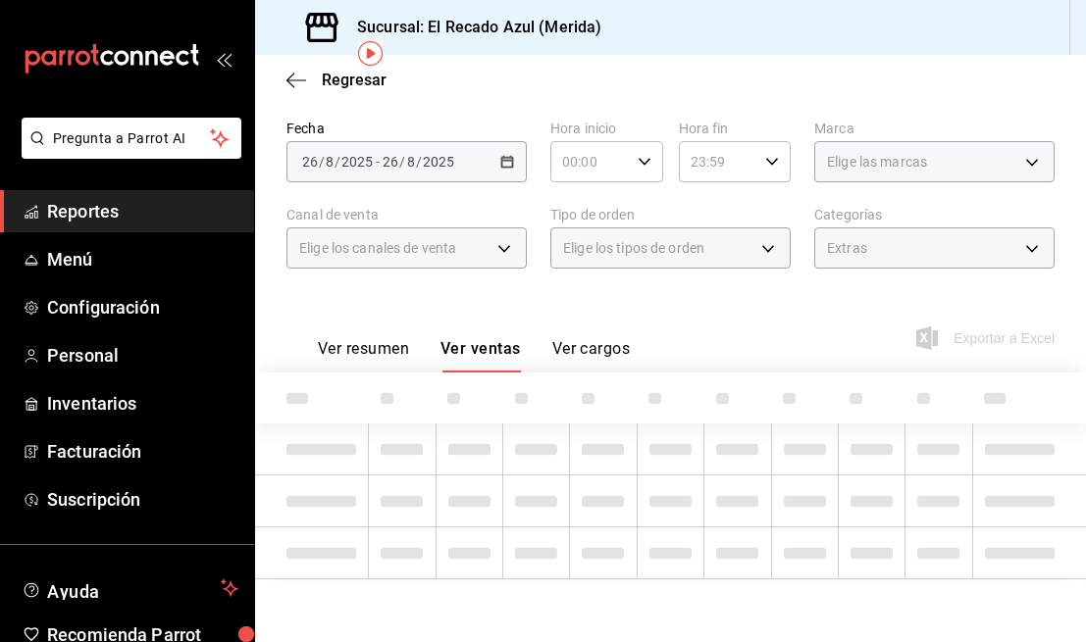
scroll to position [206, 0]
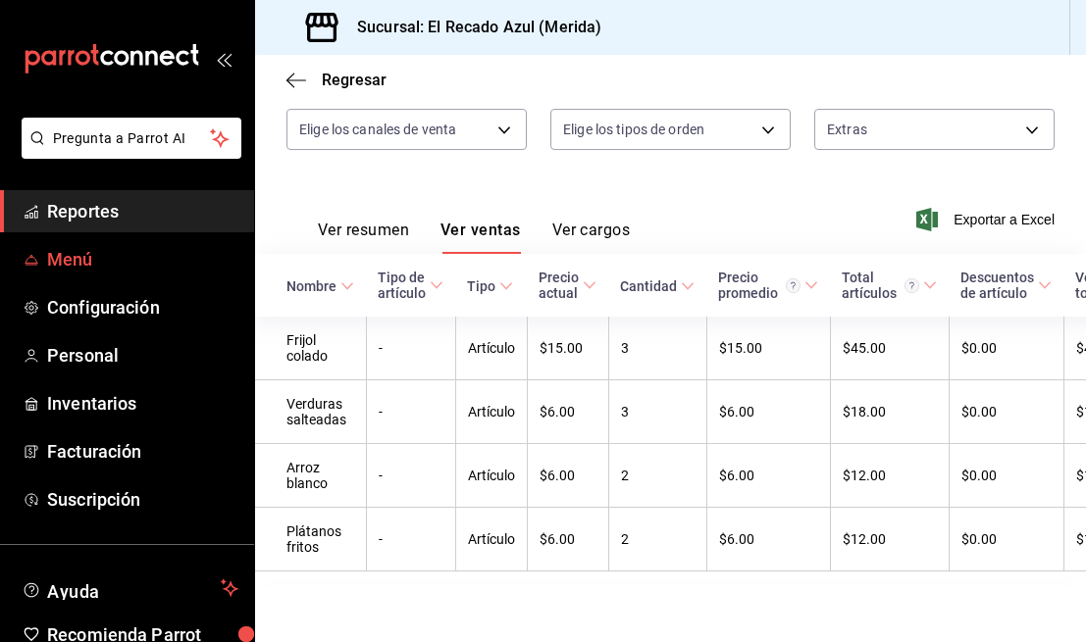
click at [82, 274] on link "Menú" at bounding box center [127, 259] width 254 height 42
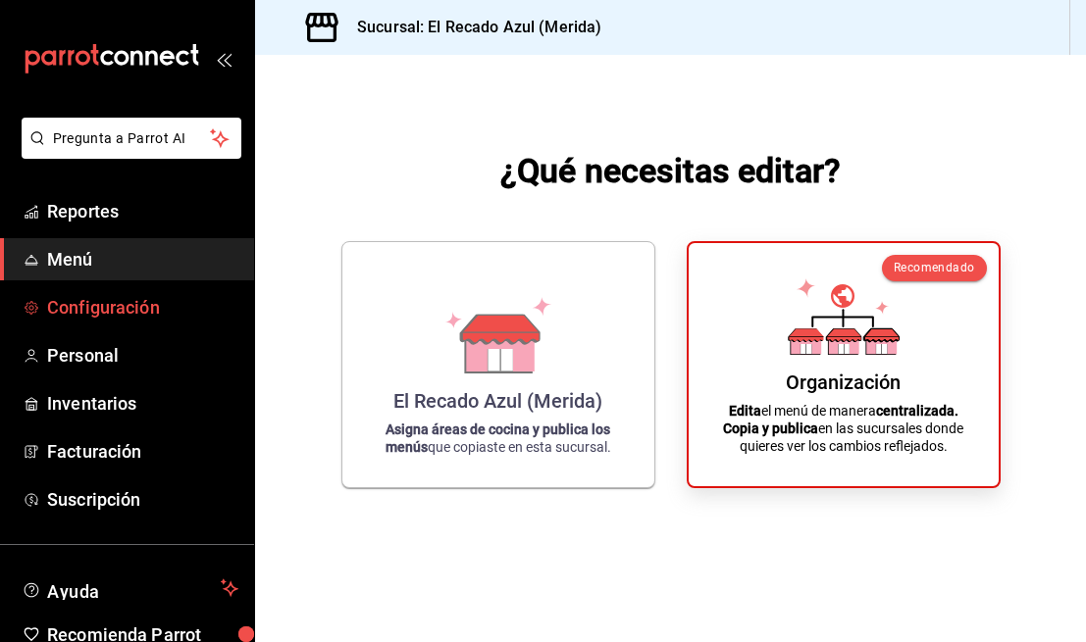
click at [51, 306] on span "Configuración" at bounding box center [142, 307] width 191 height 26
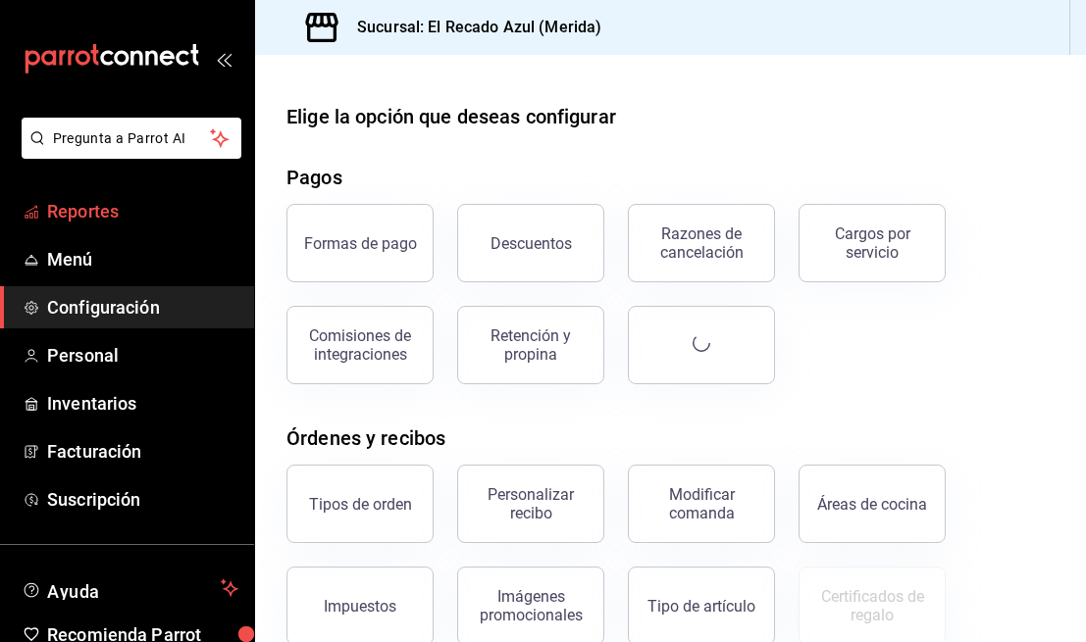
click at [96, 209] on span "Reportes" at bounding box center [142, 211] width 191 height 26
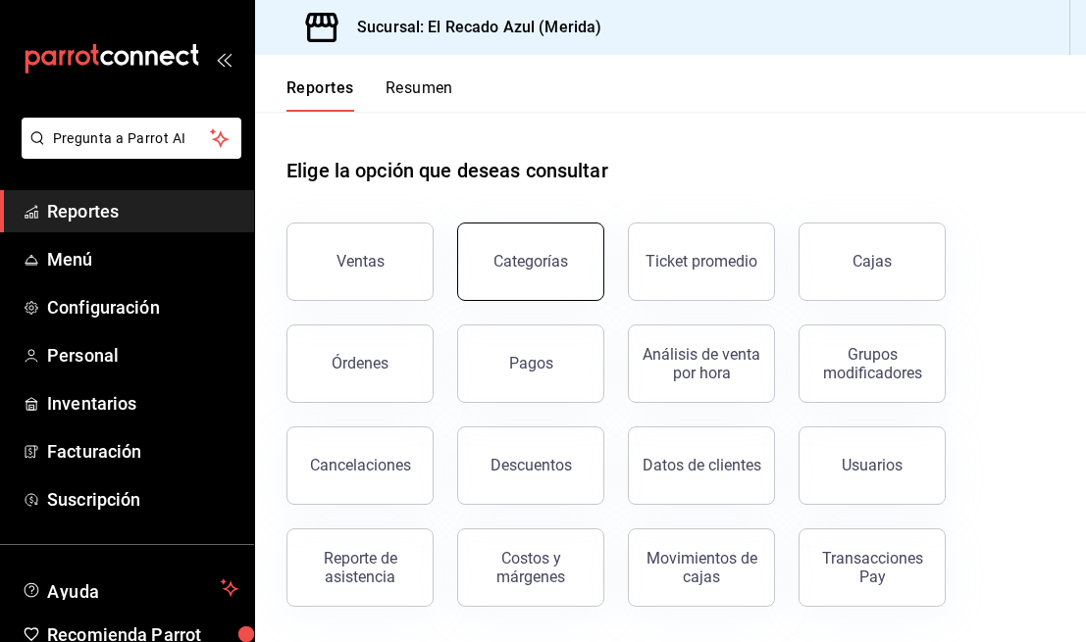
click at [550, 229] on button "Categorías" at bounding box center [530, 262] width 147 height 78
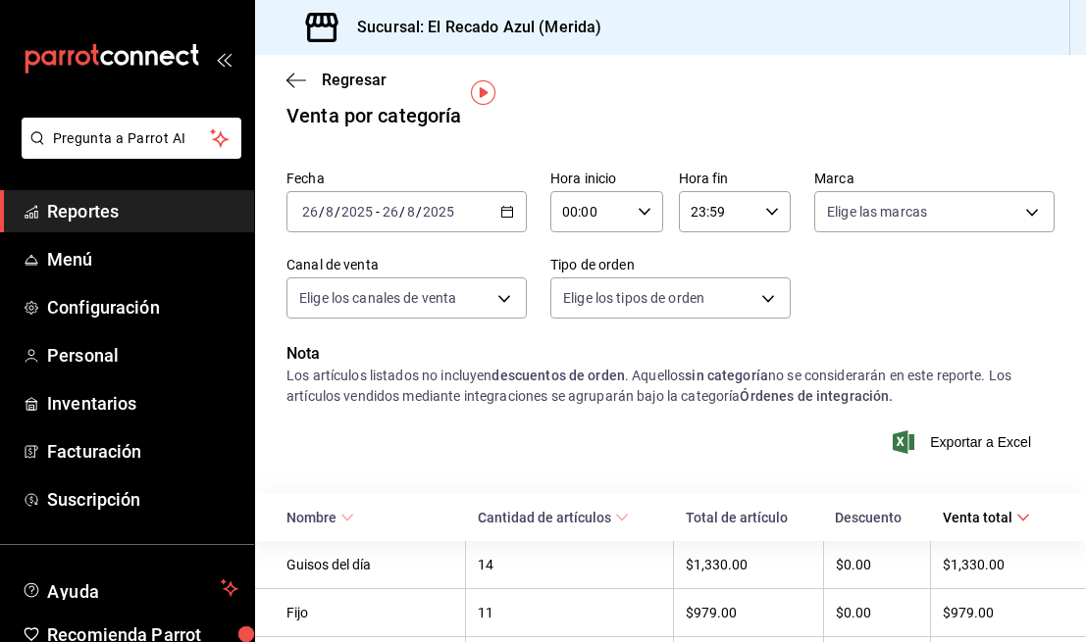
scroll to position [8, 0]
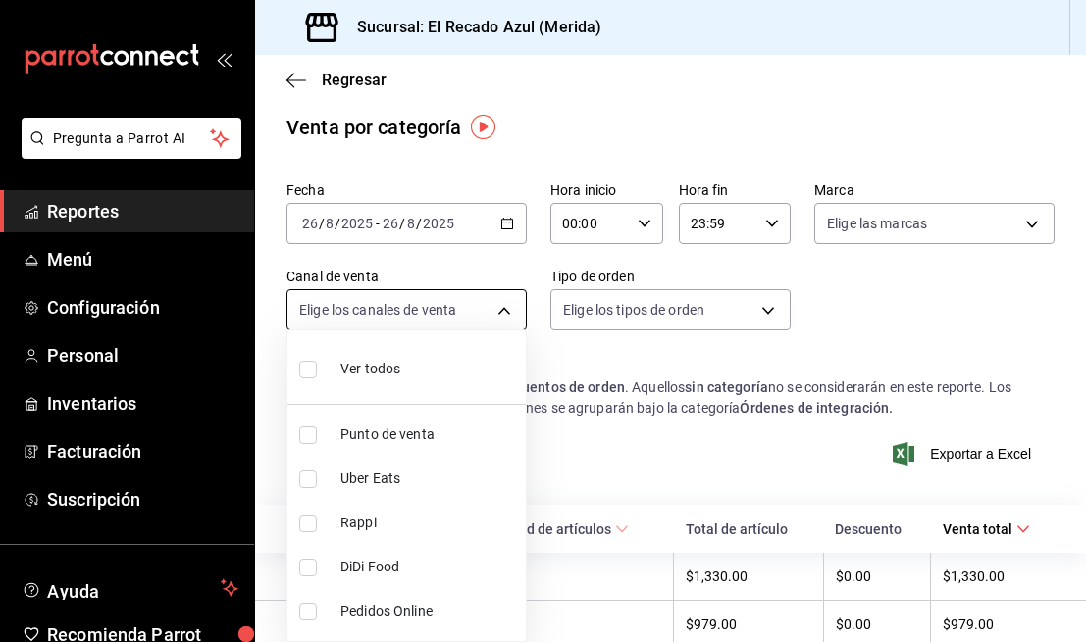
click at [462, 314] on body "Pregunta a Parrot AI Reportes Menú Configuración Personal Inventarios Facturaci…" at bounding box center [543, 321] width 1086 height 642
click at [495, 312] on div at bounding box center [543, 321] width 1086 height 642
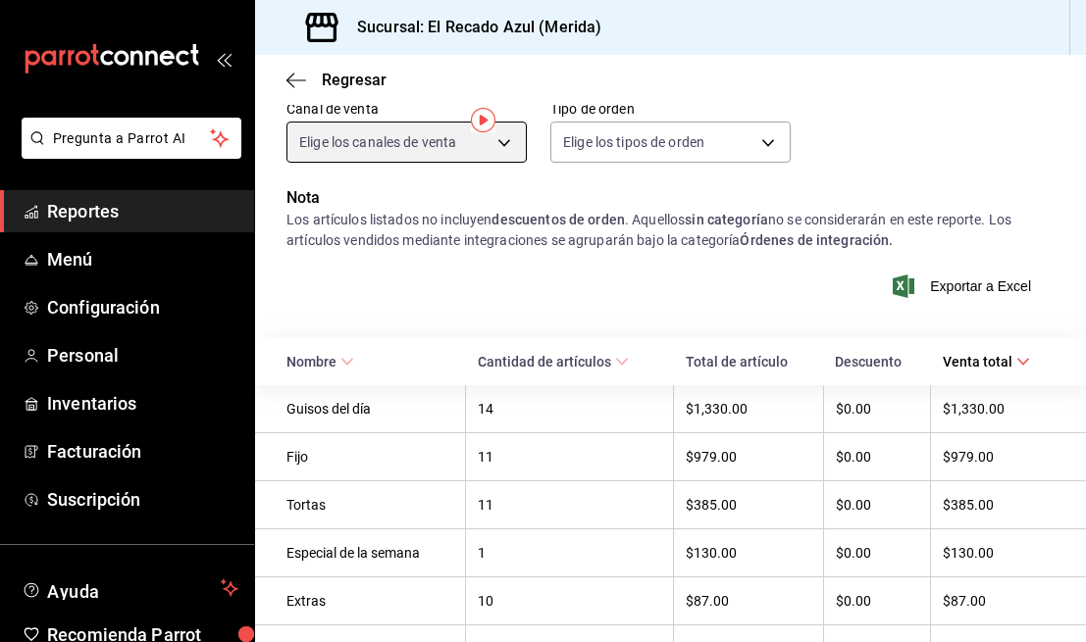
scroll to position [0, 0]
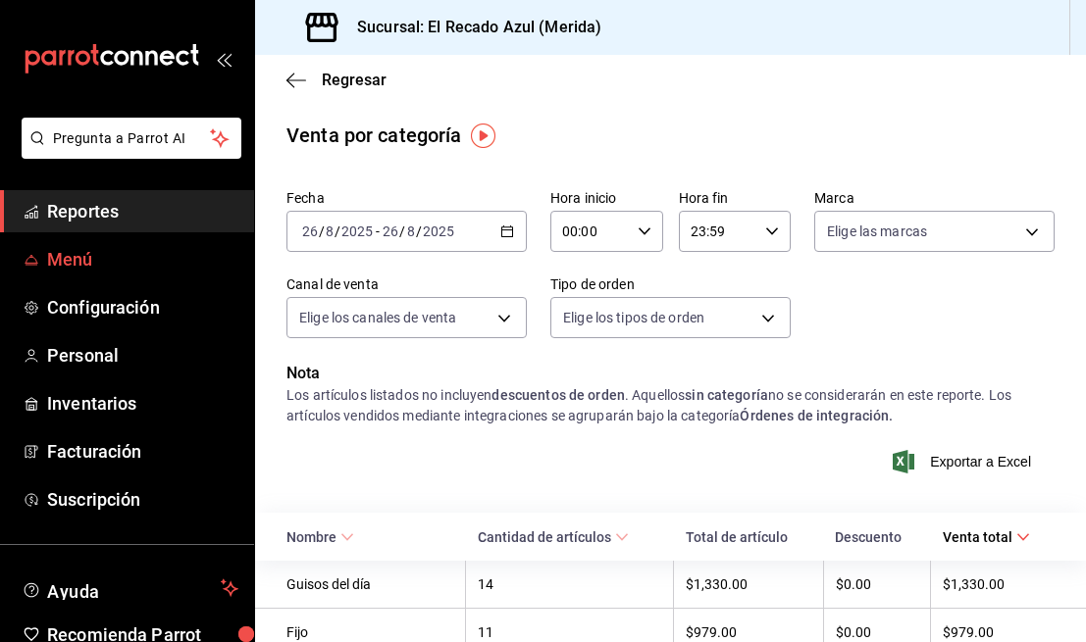
click at [50, 254] on span "Menú" at bounding box center [142, 259] width 191 height 26
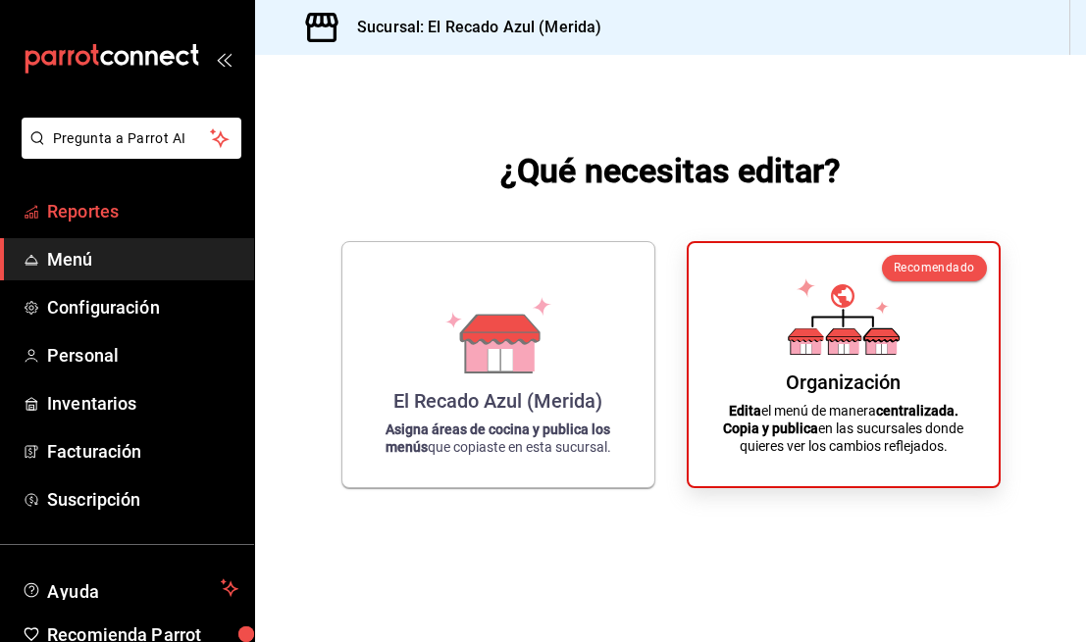
click at [85, 211] on span "Reportes" at bounding box center [142, 211] width 191 height 26
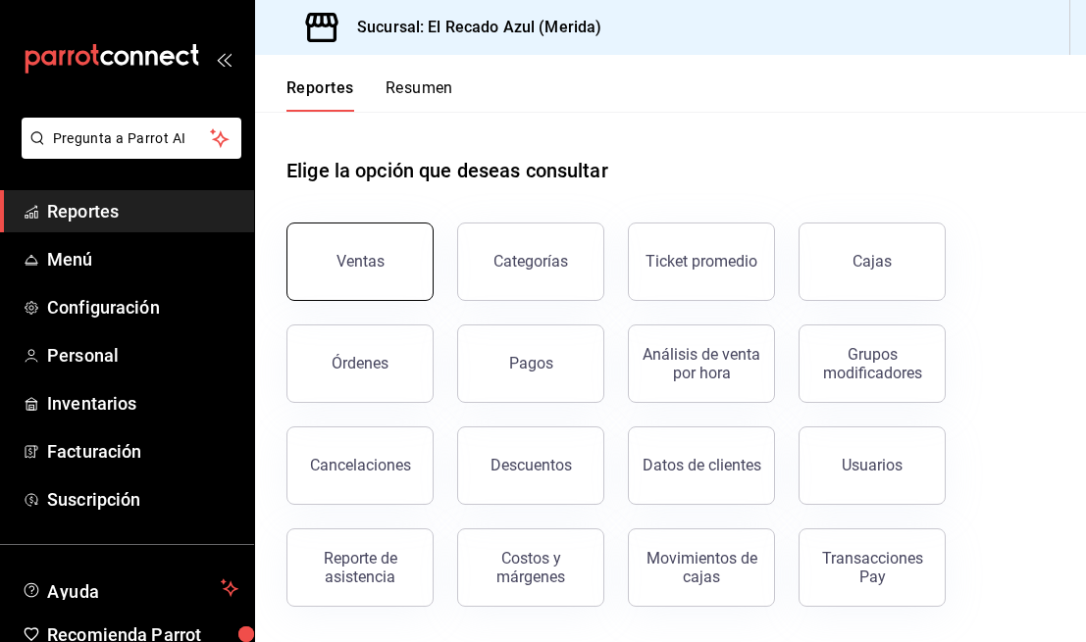
click at [362, 260] on div "Ventas" at bounding box center [360, 261] width 48 height 19
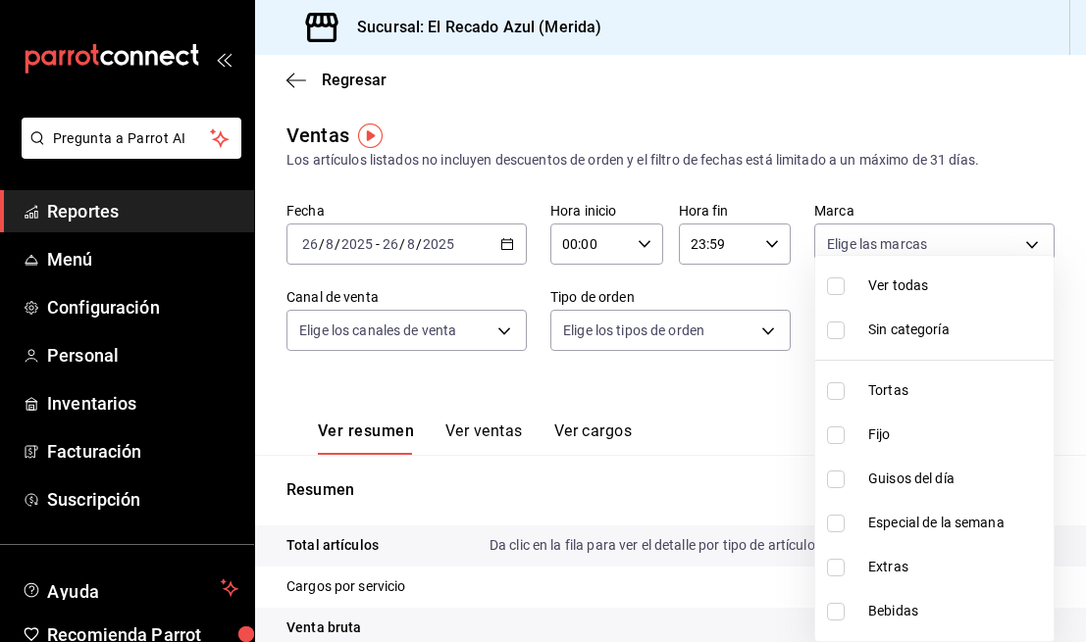
click at [1006, 326] on body "Pregunta a Parrot AI Reportes Menú Configuración Personal Inventarios Facturaci…" at bounding box center [543, 321] width 1086 height 642
click at [748, 482] on div at bounding box center [543, 321] width 1086 height 642
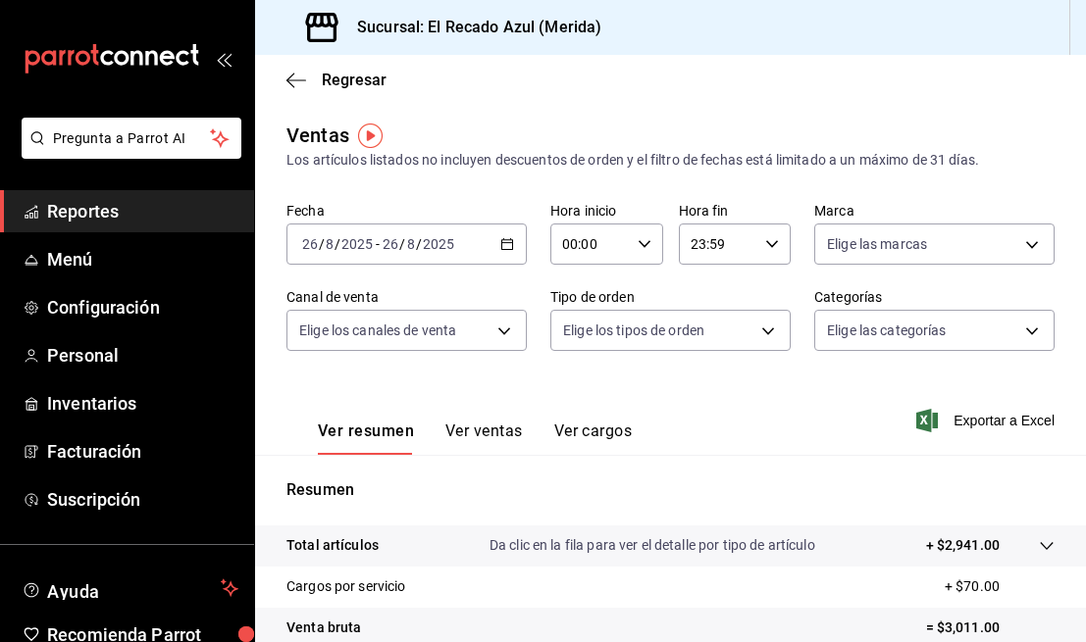
click at [284, 88] on div "Regresar" at bounding box center [670, 80] width 831 height 50
click at [299, 81] on icon "button" at bounding box center [296, 81] width 20 height 18
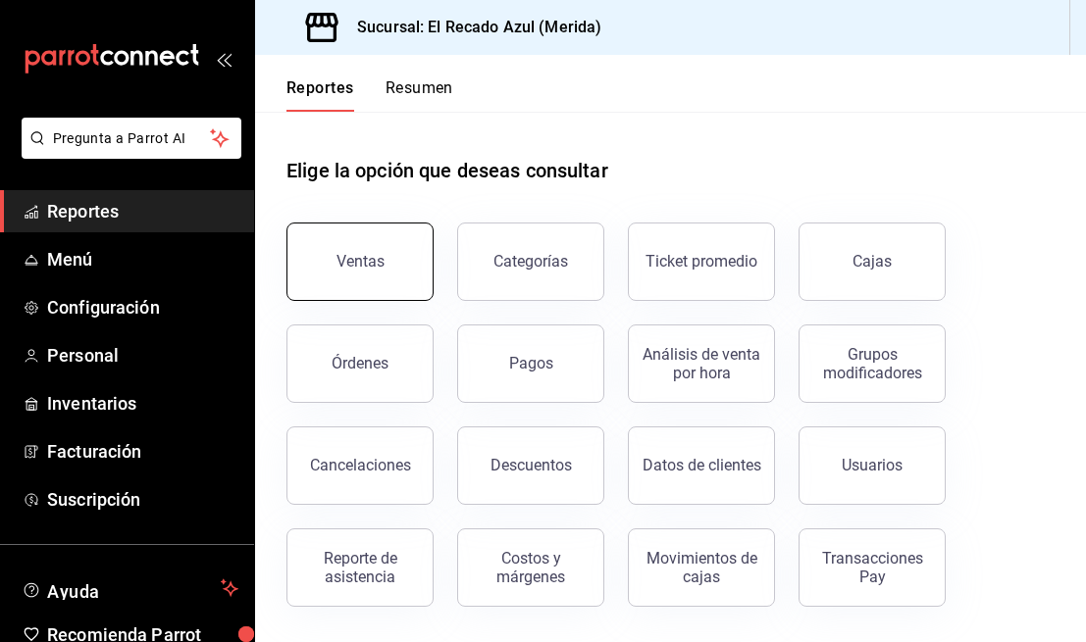
click at [371, 281] on button "Ventas" at bounding box center [359, 262] width 147 height 78
